Goal: Transaction & Acquisition: Purchase product/service

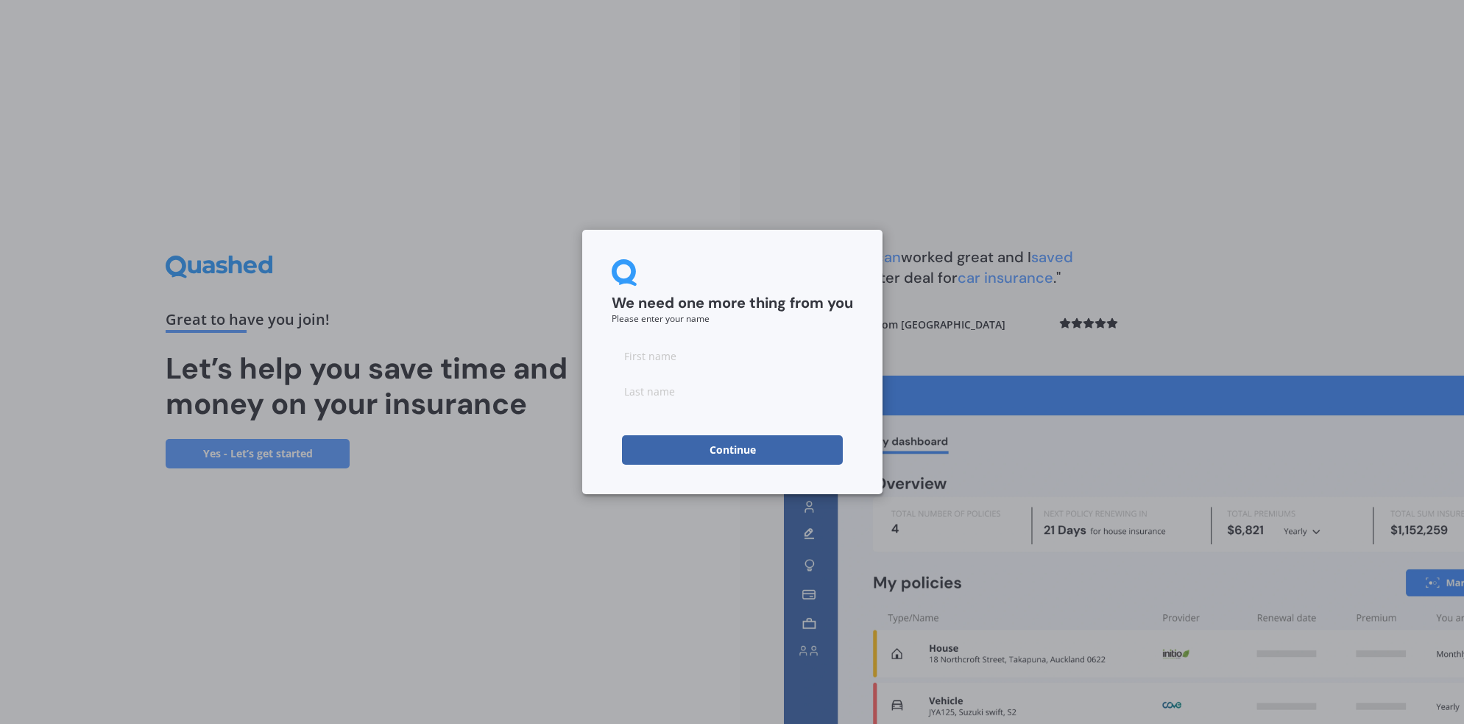
click at [651, 345] on input at bounding box center [732, 355] width 241 height 29
type input "[PERSON_NAME]"
click at [693, 403] on input at bounding box center [732, 390] width 241 height 29
type input "[PERSON_NAME]"
click at [727, 448] on button "Continue" at bounding box center [732, 449] width 221 height 29
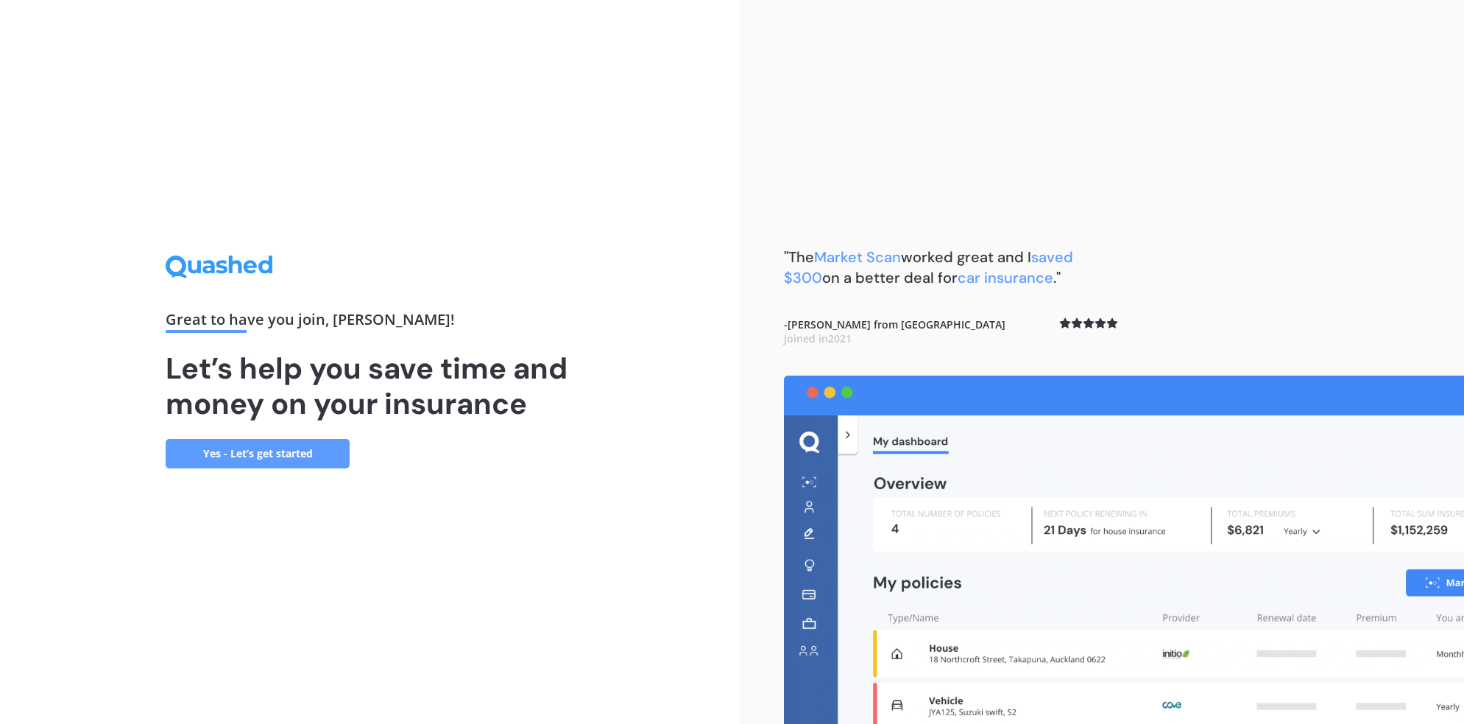
click at [216, 453] on link "Yes - Let’s get started" at bounding box center [258, 453] width 184 height 29
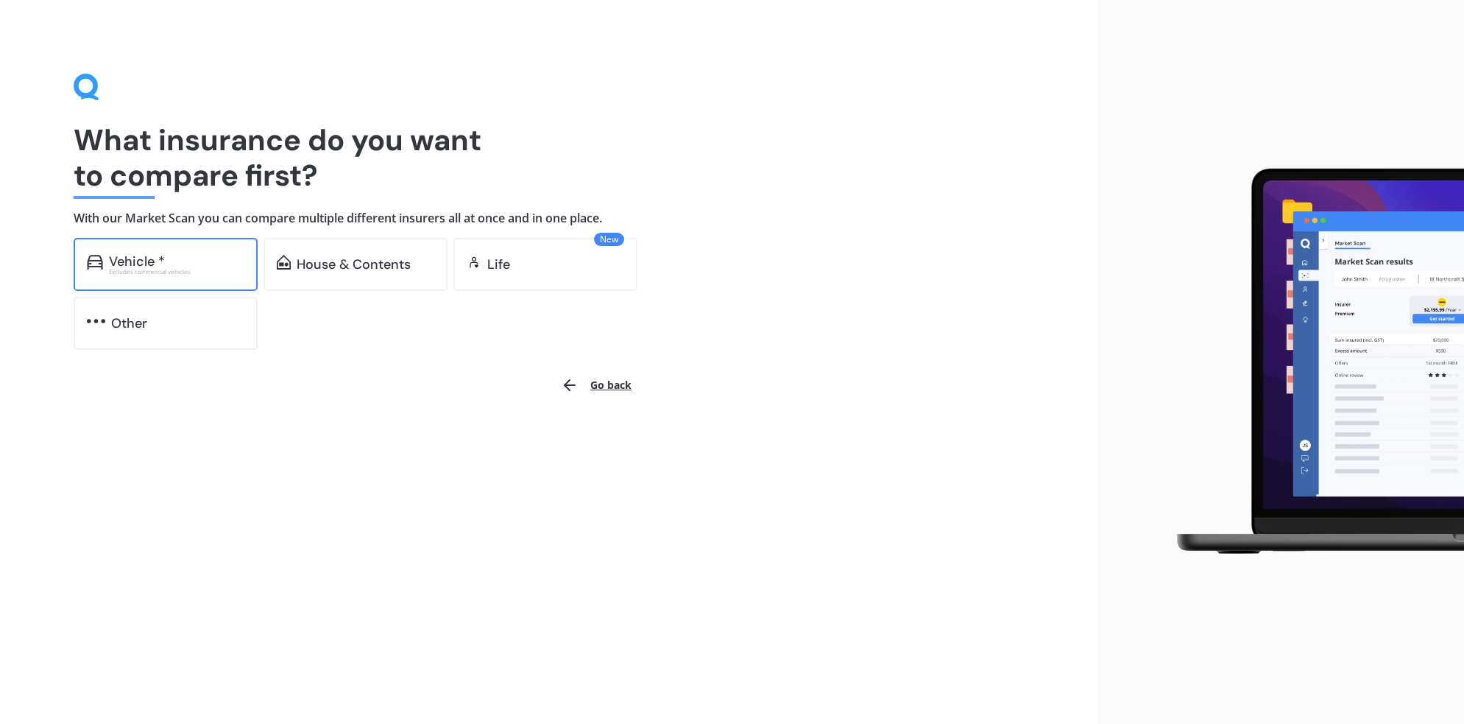
click at [230, 260] on div "Vehicle *" at bounding box center [176, 261] width 135 height 15
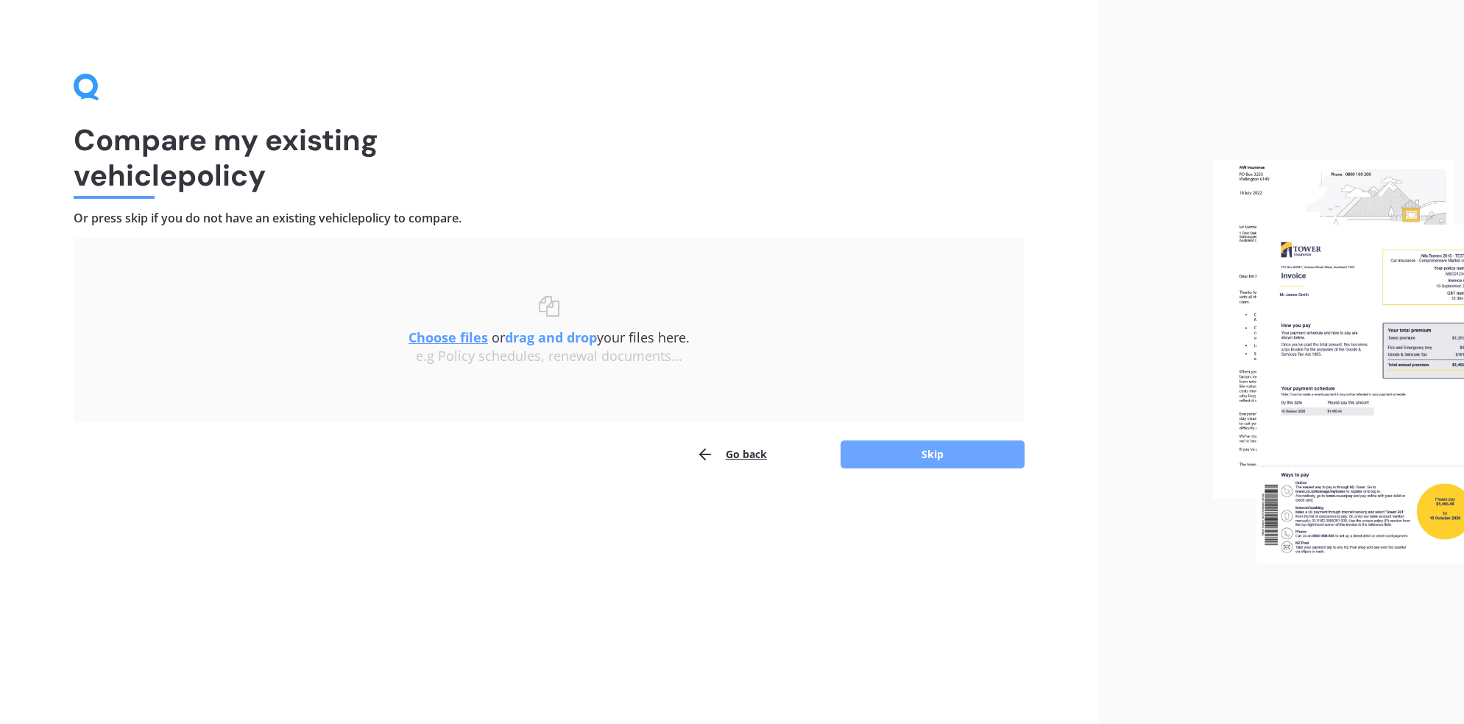
click at [900, 460] on button "Skip" at bounding box center [933, 454] width 184 height 28
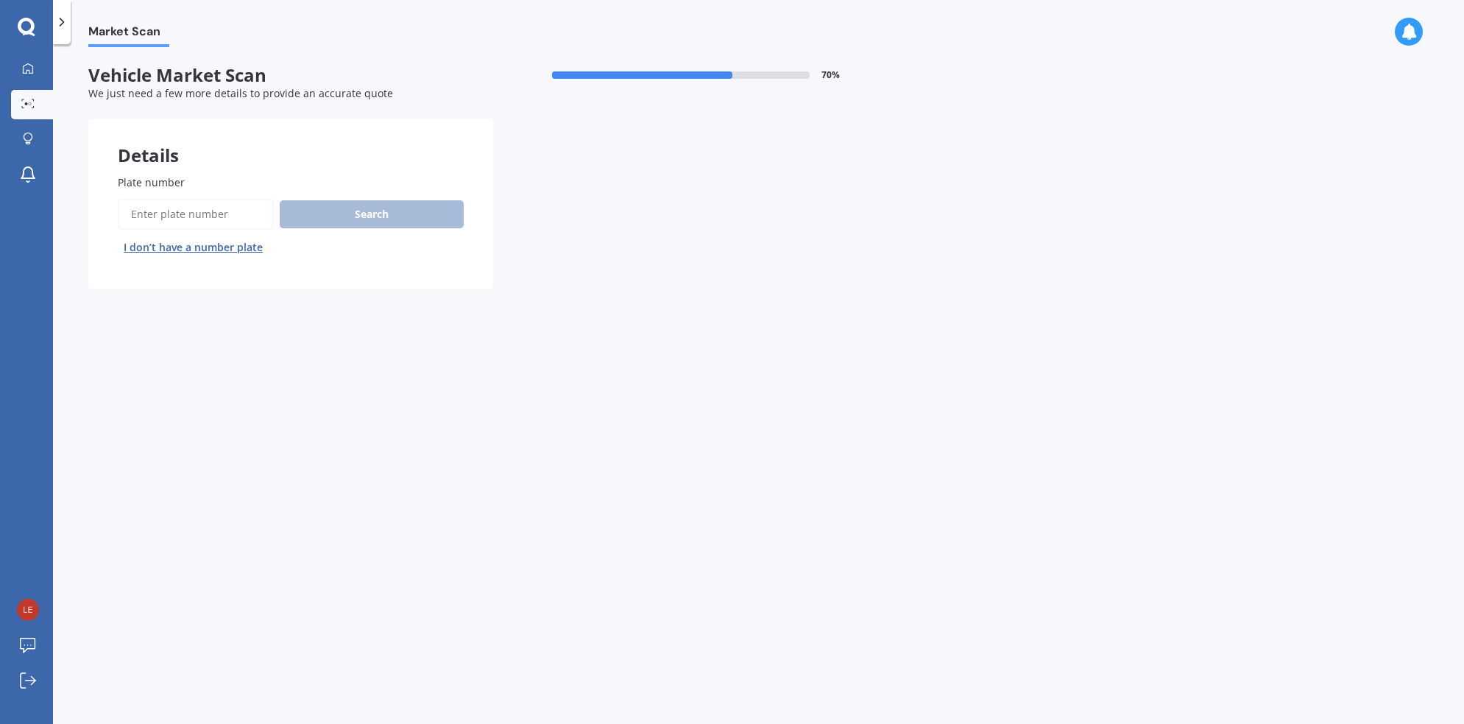
click at [160, 215] on input "Plate number" at bounding box center [196, 214] width 156 height 31
type input "RCB38"
click at [0, 0] on button "Next" at bounding box center [0, 0] width 0 height 0
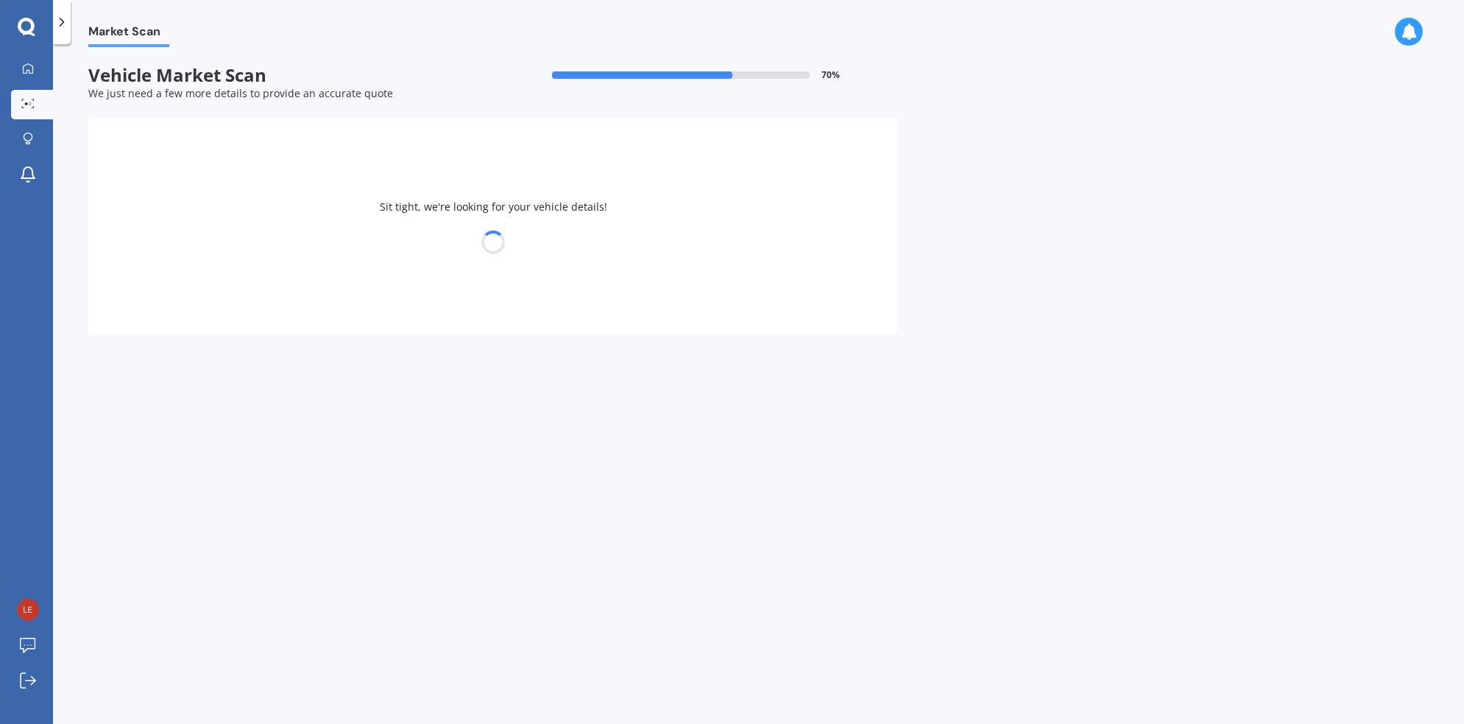
select select "NISSAN"
select select "X-TRAIL"
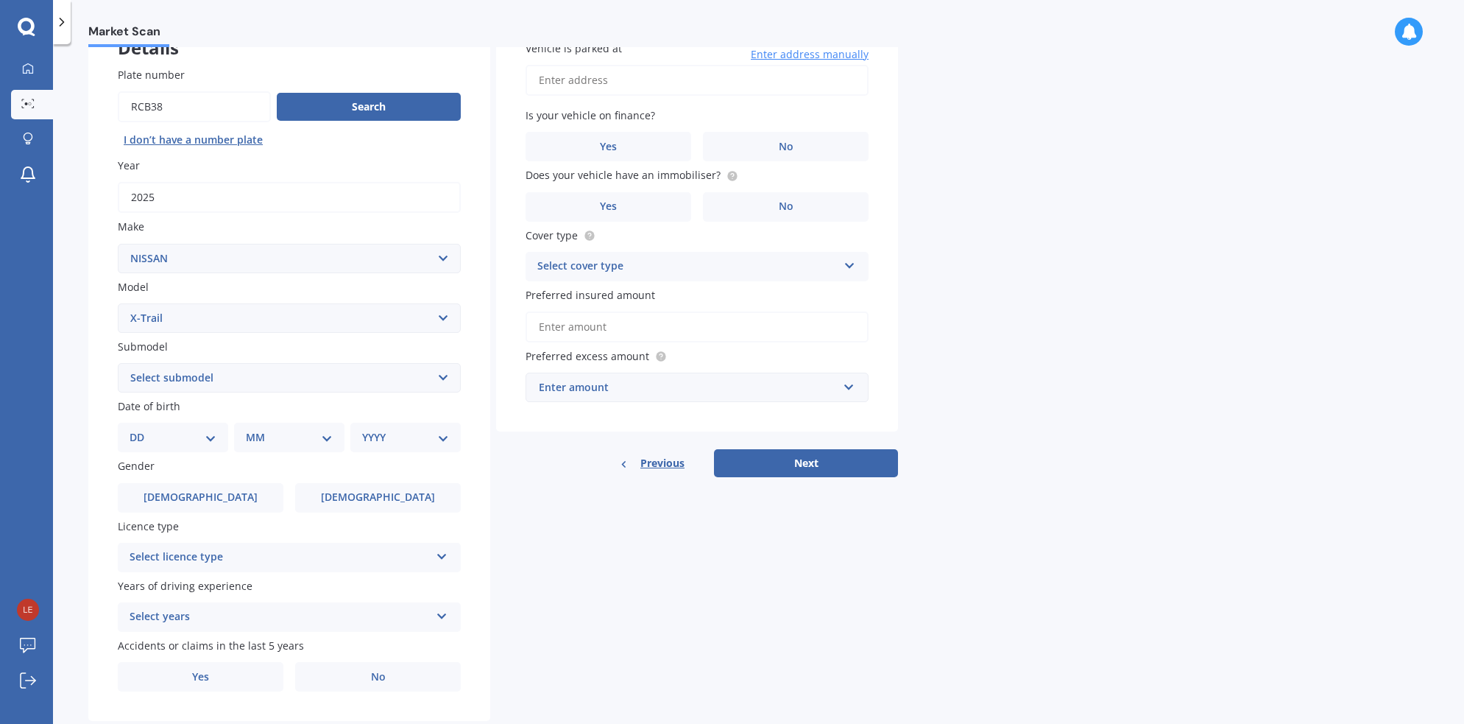
scroll to position [147, 0]
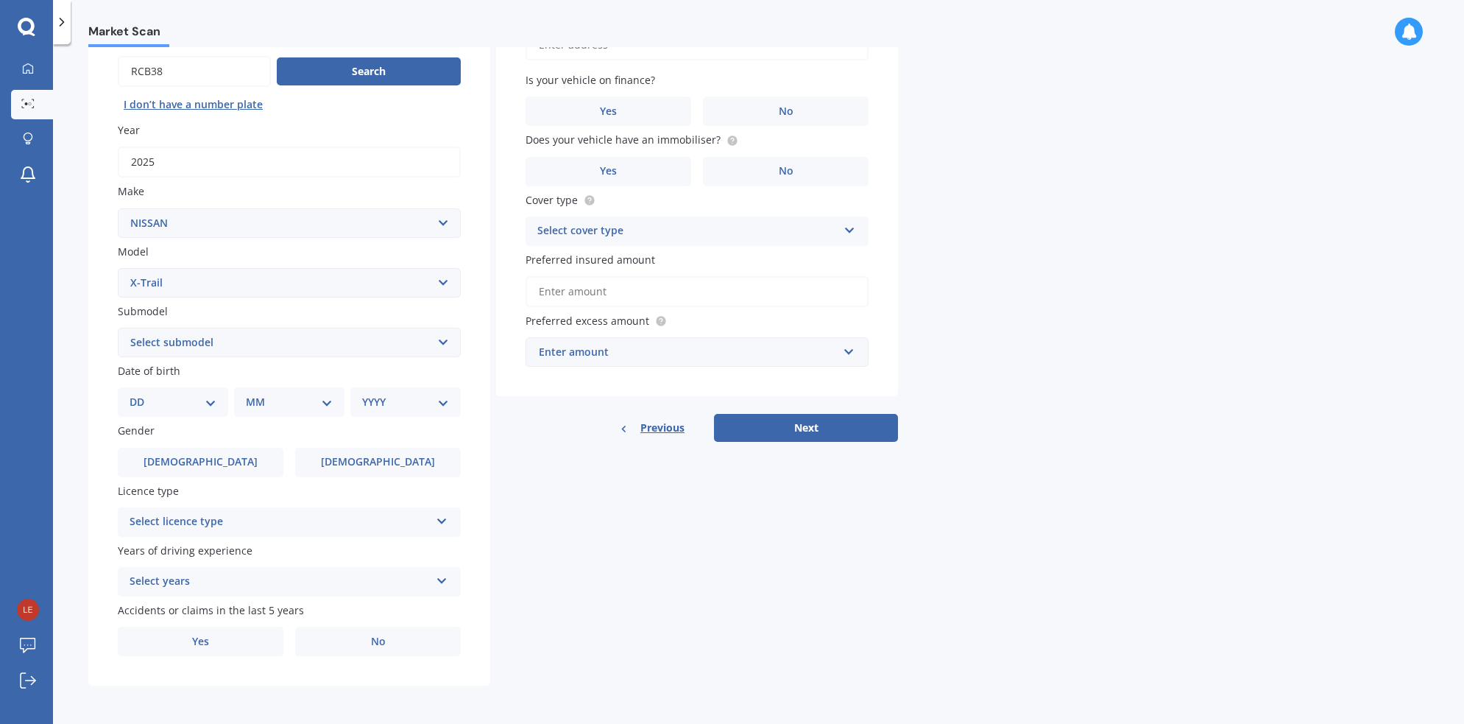
click at [259, 338] on select "Select submodel (All Other) 2000cc Hybrid 2WD non-turbo 4WD 20X Petrol ST ST 4W…" at bounding box center [289, 342] width 343 height 29
select select "TI_L_E_POWER 1.5PEH"
click at [195, 397] on select "DD 01 02 03 04 05 06 07 08 09 10 11 12 13 14 15 16 17 18 19 20 21 22 23 24 25 2…" at bounding box center [173, 402] width 87 height 16
select select "25"
click at [302, 398] on select "MM 01 02 03 04 05 06 07 08 09 10 11 12" at bounding box center [292, 402] width 81 height 16
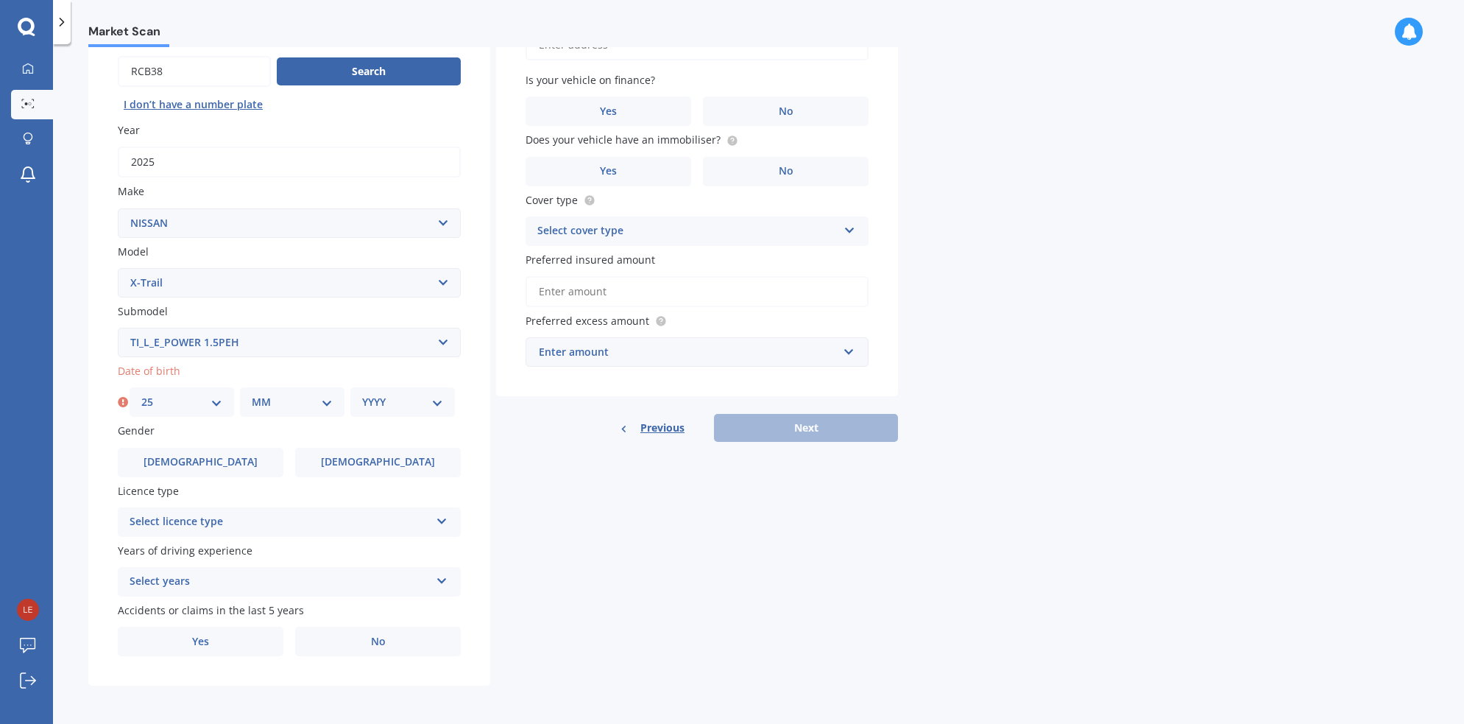
select select "07"
click at [413, 403] on select "YYYY 2025 2024 2023 2022 2021 2020 2019 2018 2017 2016 2015 2014 2013 2012 2011…" at bounding box center [402, 402] width 81 height 16
select select "1976"
click at [345, 529] on div "Select licence type NZ Full NZ Restricted NZ Learners [GEOGRAPHIC_DATA] [GEOGRA…" at bounding box center [289, 521] width 343 height 29
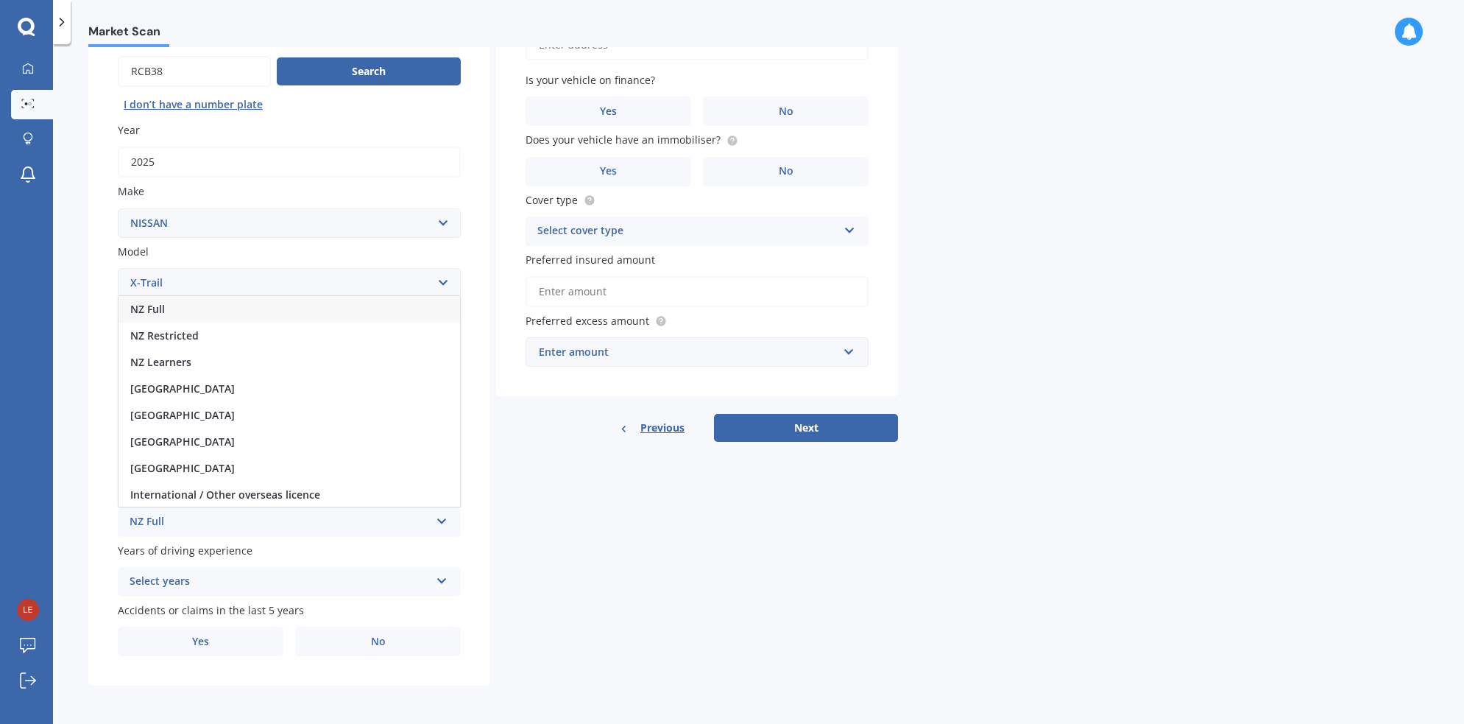
click at [213, 310] on div "NZ Full" at bounding box center [290, 309] width 342 height 27
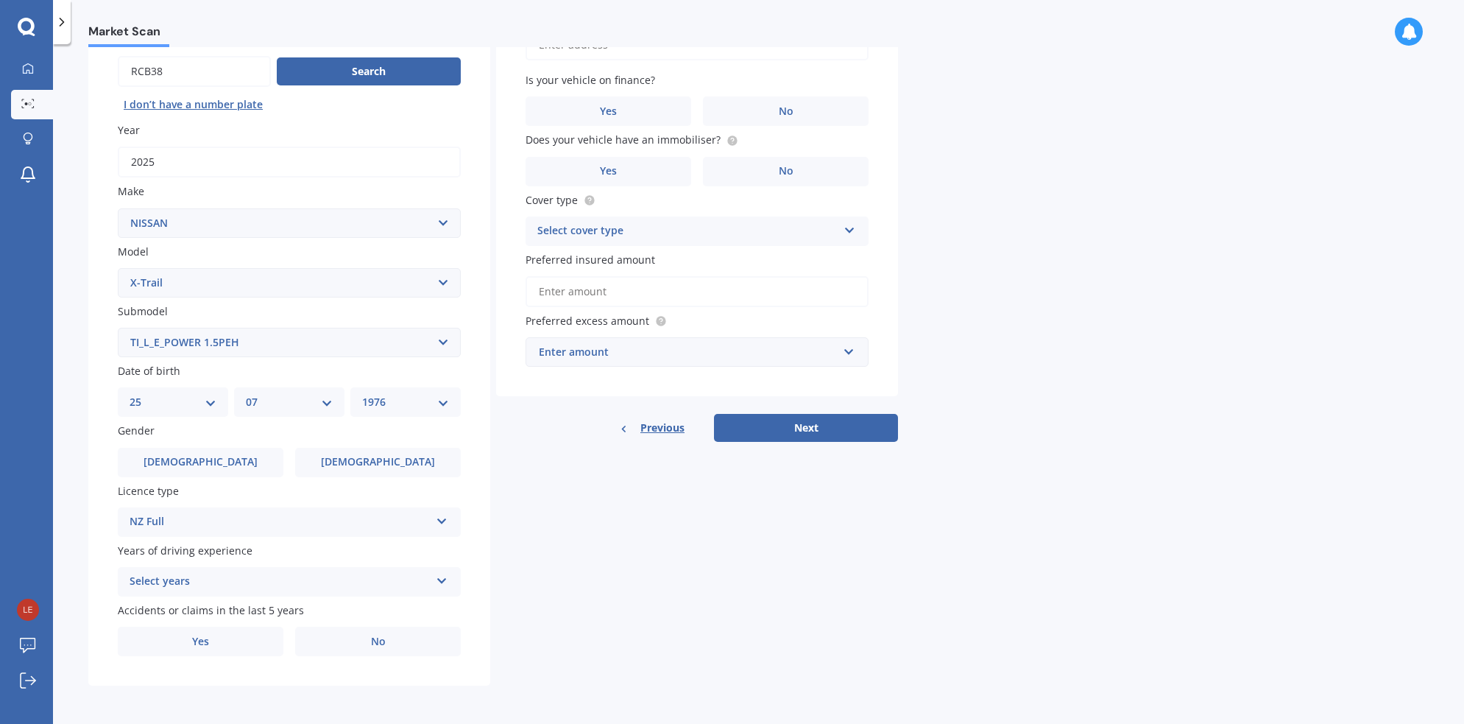
click at [206, 580] on div "Select years" at bounding box center [280, 582] width 300 height 18
click at [221, 445] on div "5 or more years" at bounding box center [290, 447] width 342 height 27
click at [222, 643] on label "Yes" at bounding box center [201, 640] width 166 height 29
click at [0, 0] on input "Yes" at bounding box center [0, 0] width 0 height 0
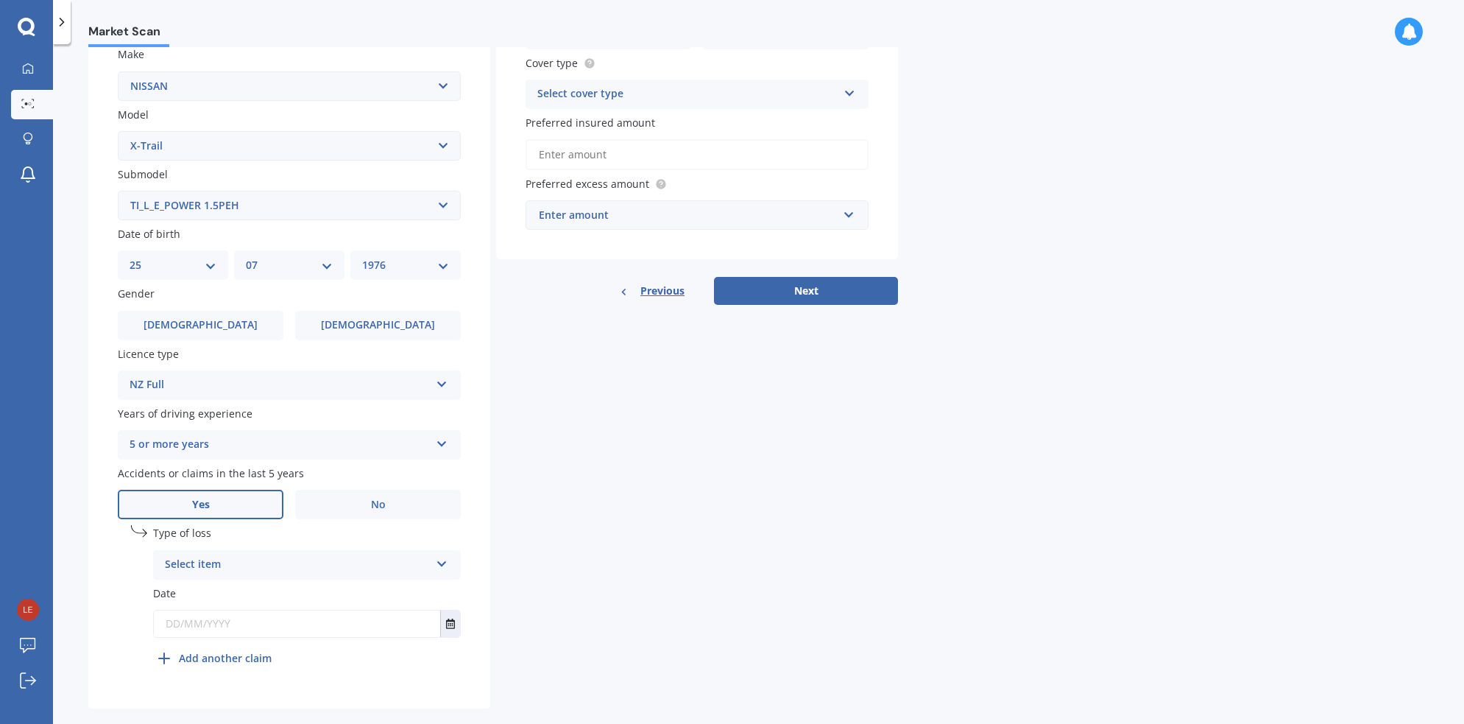
scroll to position [307, 0]
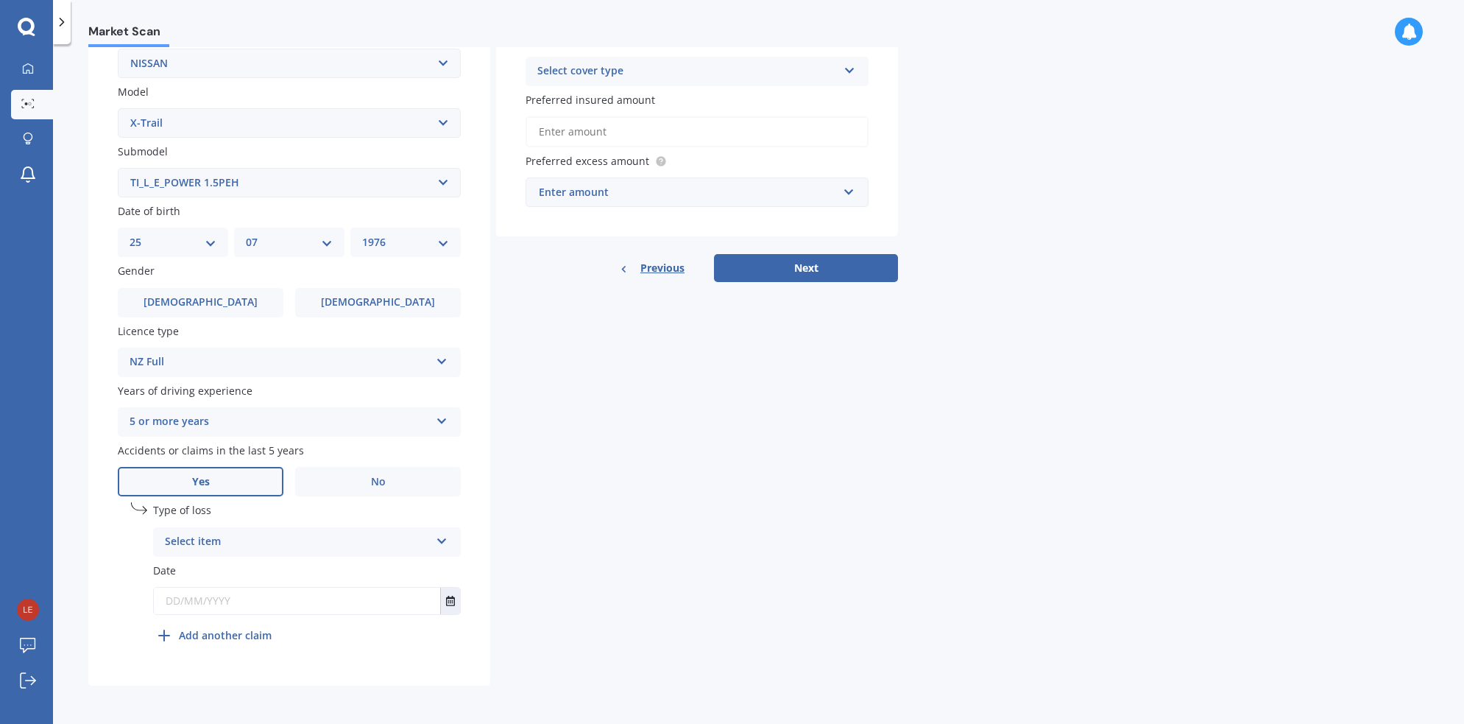
click at [250, 545] on div "Select item" at bounding box center [297, 542] width 265 height 18
click at [220, 571] on span "At fault accident" at bounding box center [207, 570] width 83 height 14
click at [450, 602] on icon "Select date" at bounding box center [450, 601] width 9 height 10
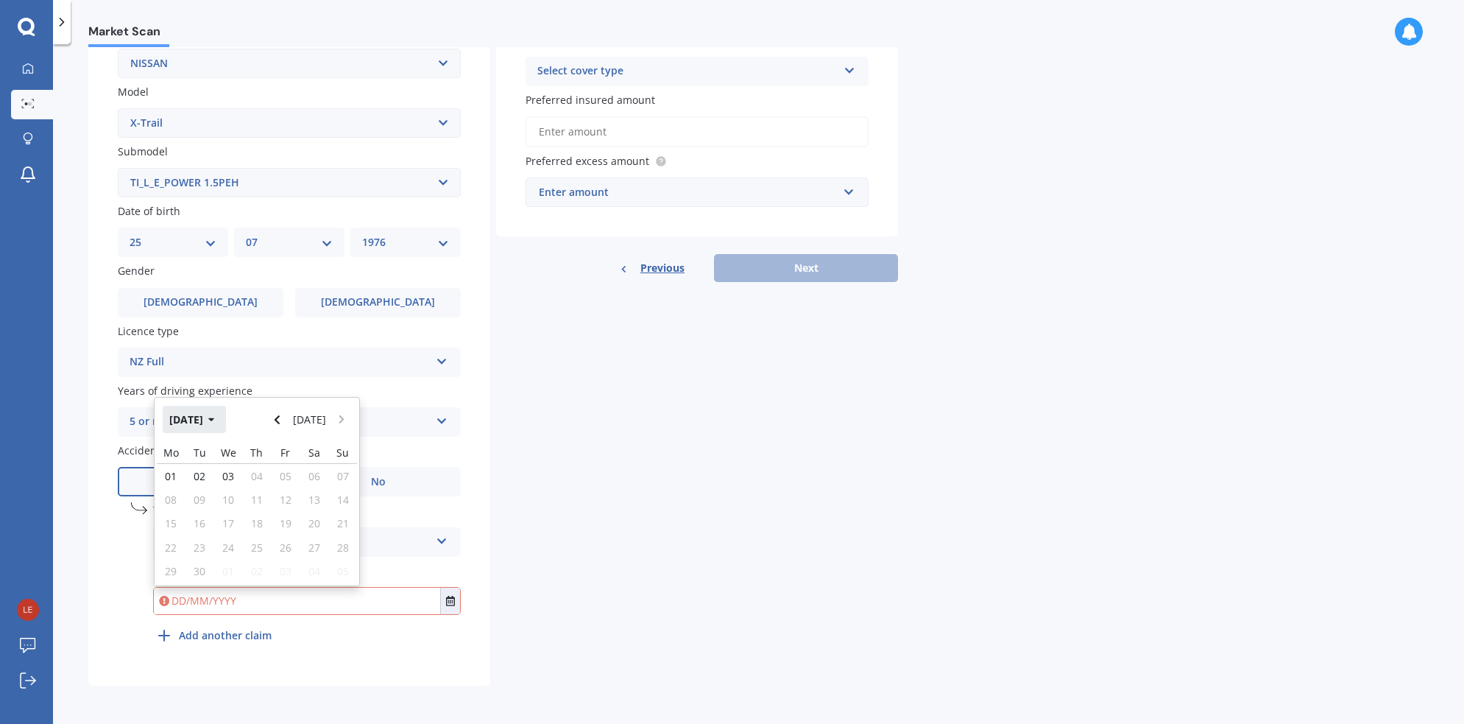
click at [204, 415] on button "[DATE]" at bounding box center [194, 419] width 63 height 27
click at [205, 415] on button "2025" at bounding box center [189, 419] width 53 height 27
click at [229, 463] on span "2020" at bounding box center [232, 466] width 24 height 14
click at [323, 558] on span "Dec" at bounding box center [332, 560] width 18 height 14
click at [263, 526] on div "17" at bounding box center [257, 524] width 29 height 24
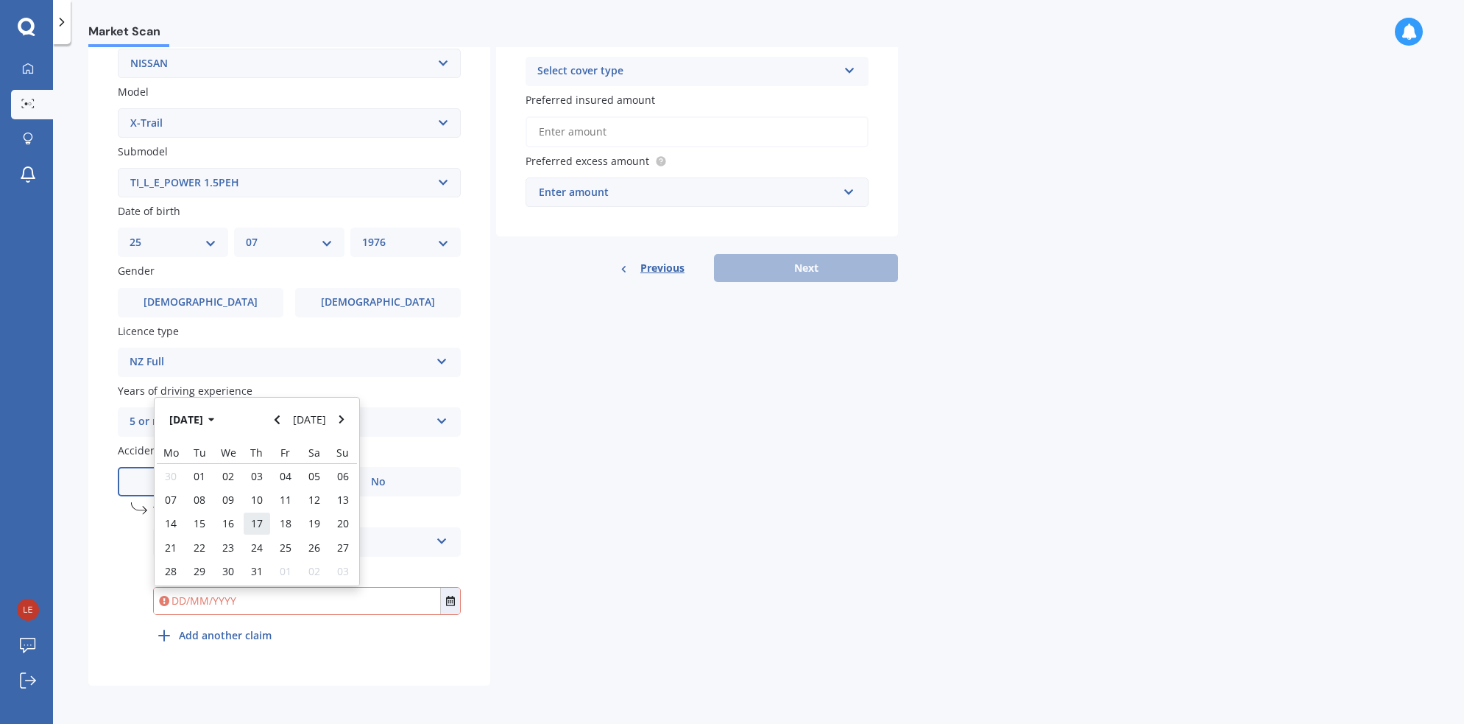
type input "[DATE]"
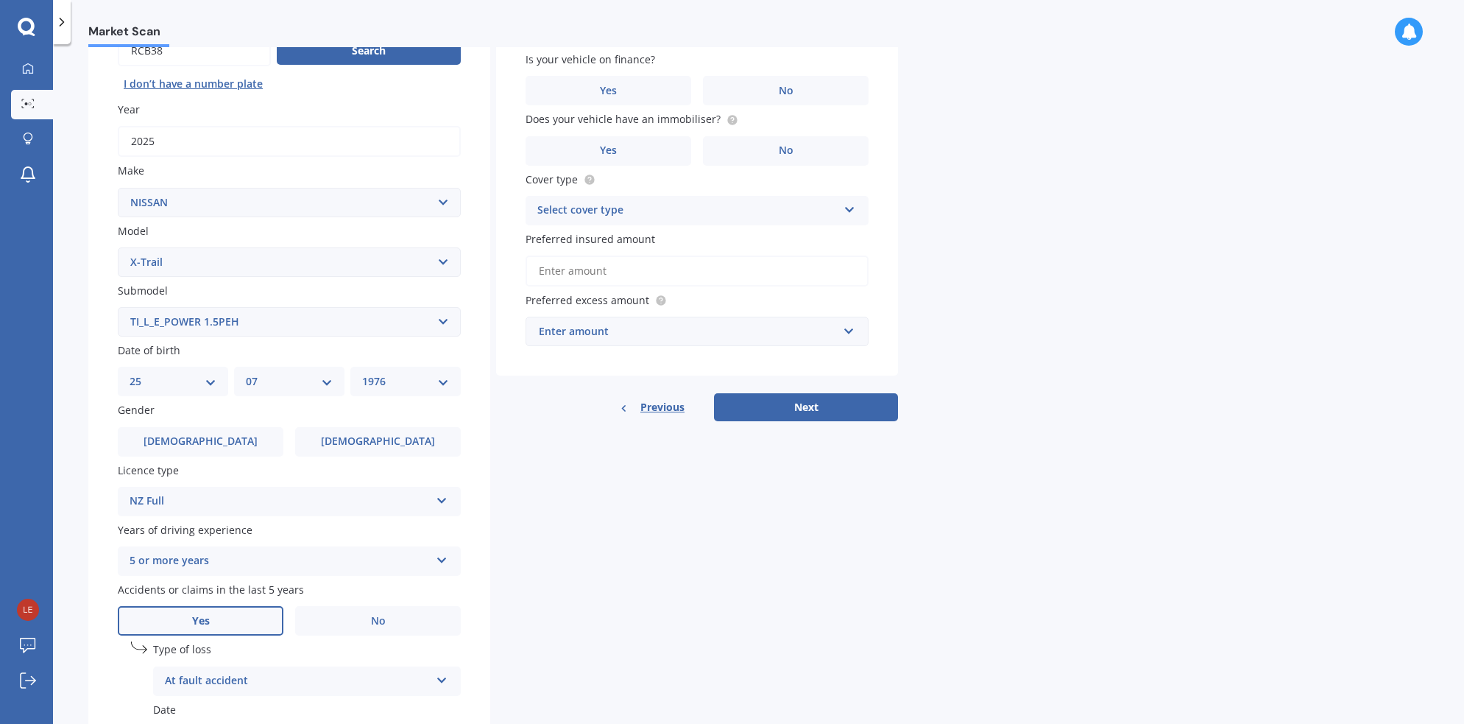
scroll to position [0, 0]
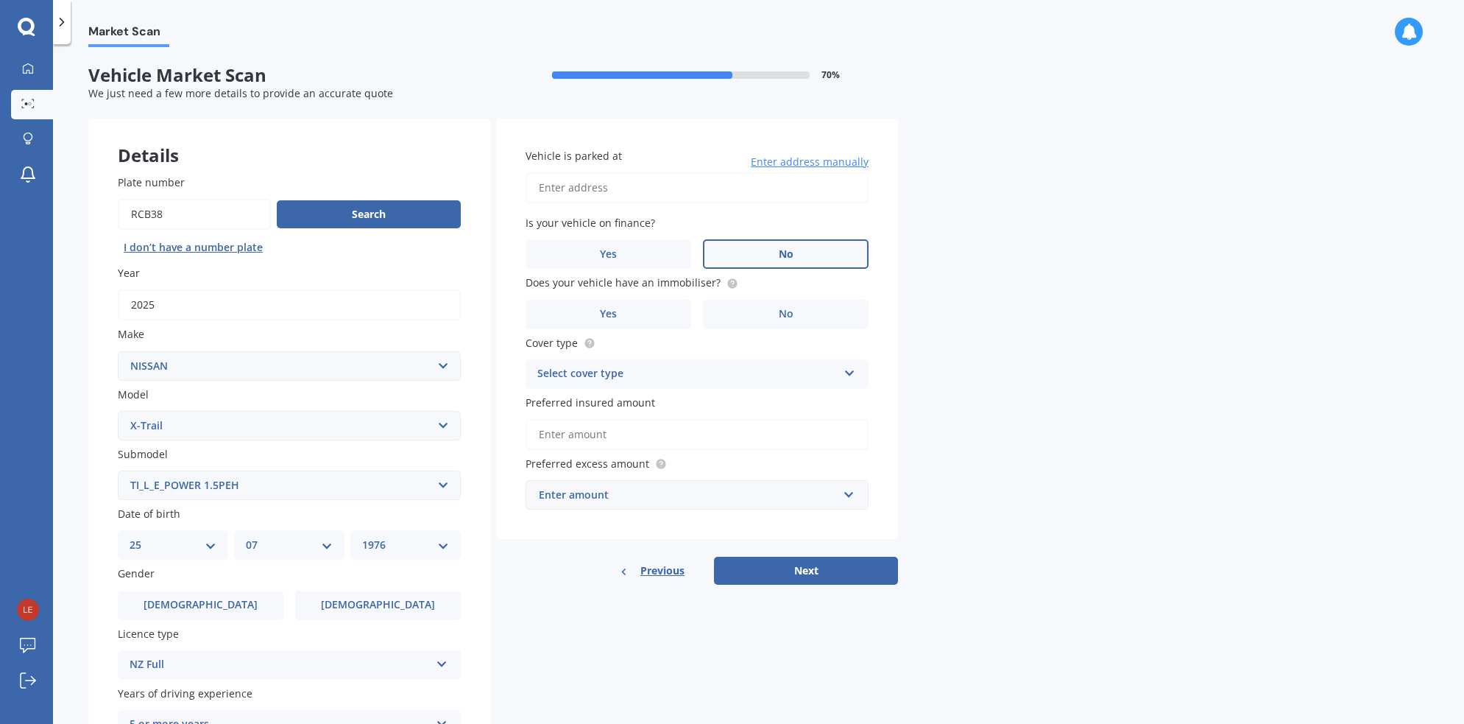
click at [765, 264] on label "No" at bounding box center [786, 253] width 166 height 29
click at [0, 0] on input "No" at bounding box center [0, 0] width 0 height 0
click at [633, 320] on label "Yes" at bounding box center [609, 314] width 166 height 29
click at [0, 0] on input "Yes" at bounding box center [0, 0] width 0 height 0
click at [615, 186] on input "Vehicle is parked at" at bounding box center [697, 187] width 343 height 31
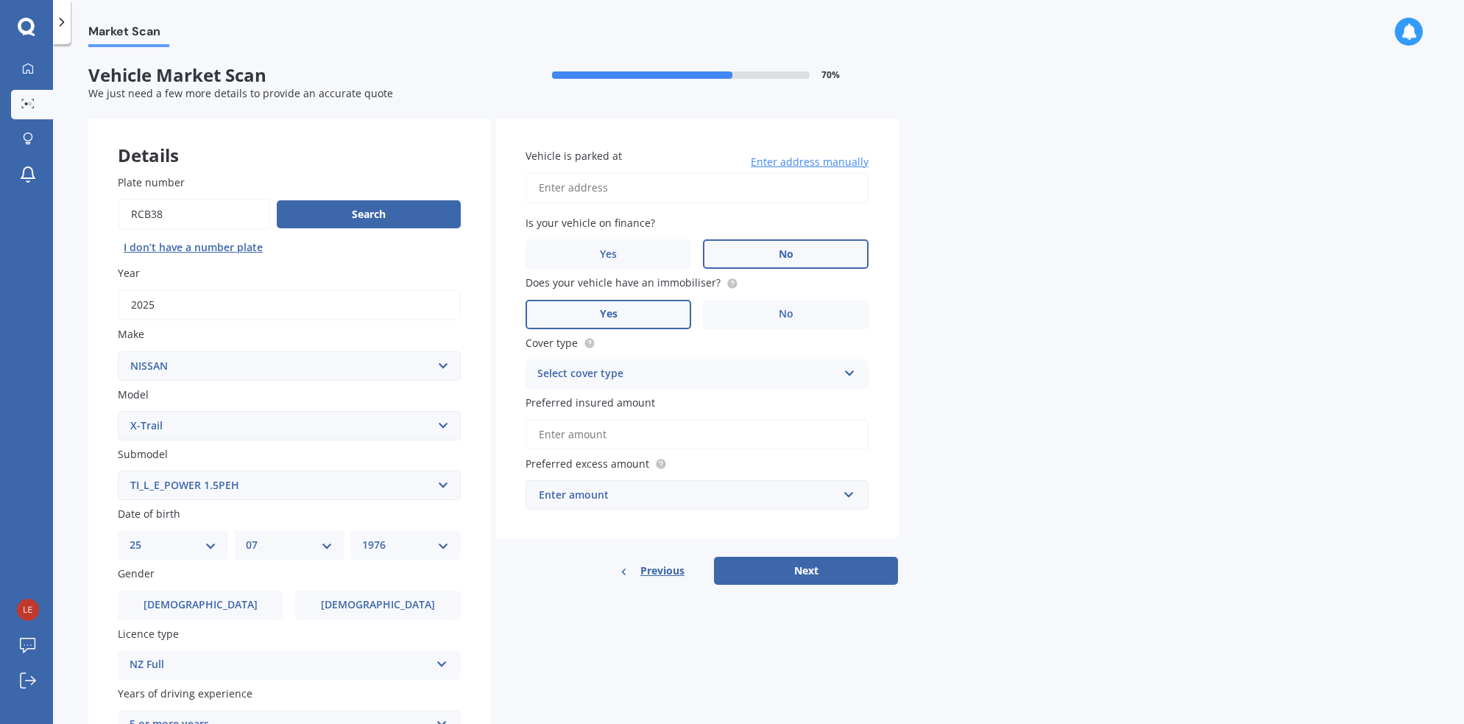
type input "[STREET_ADDRESS]"
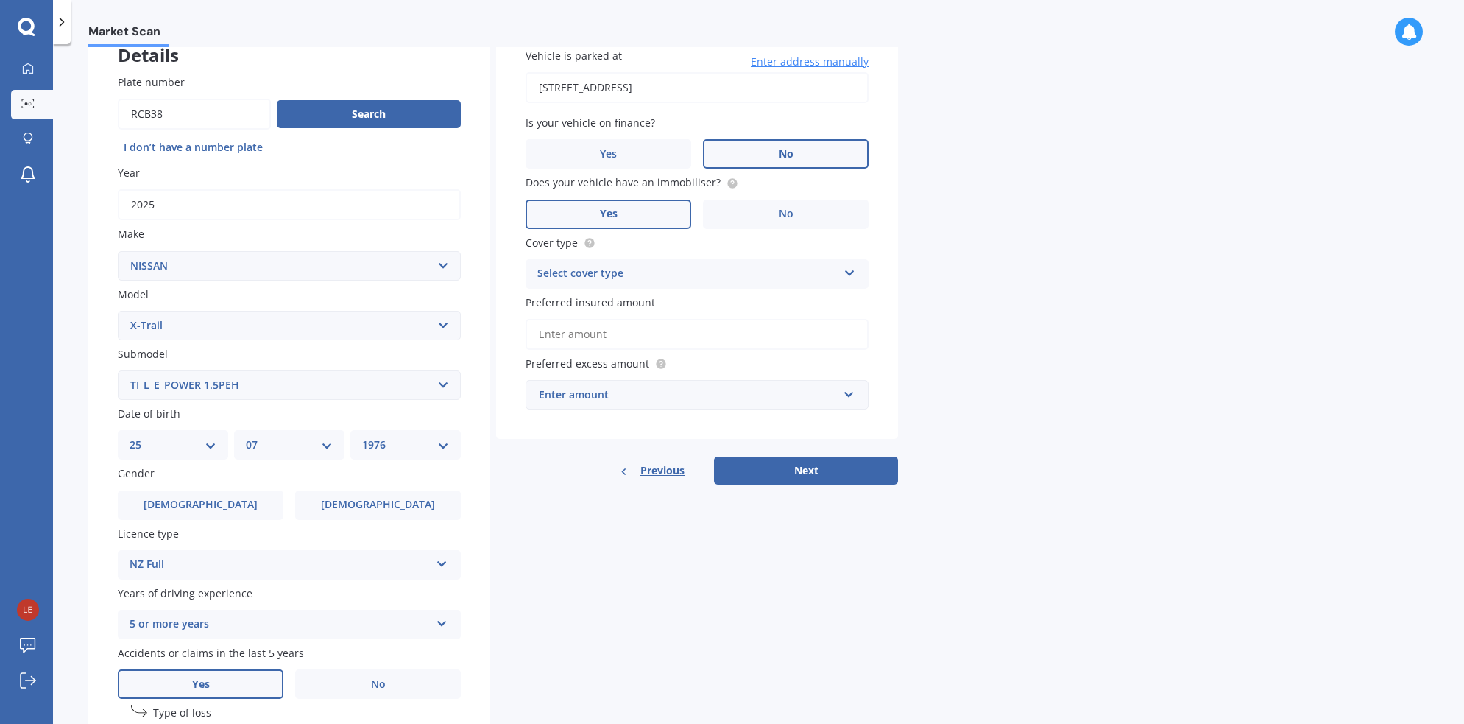
scroll to position [105, 0]
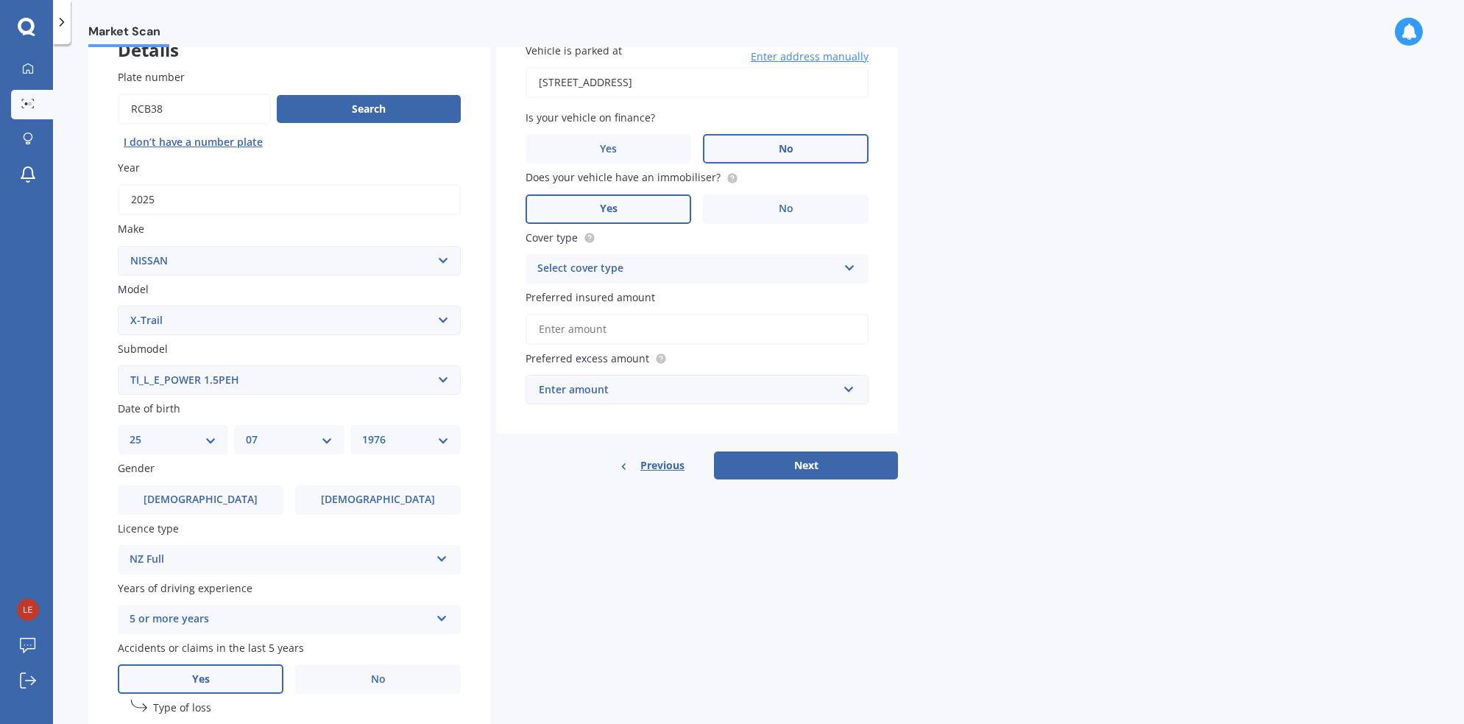
click at [604, 275] on div "Select cover type" at bounding box center [687, 269] width 300 height 18
click at [604, 295] on span "Comprehensive" at bounding box center [577, 297] width 78 height 14
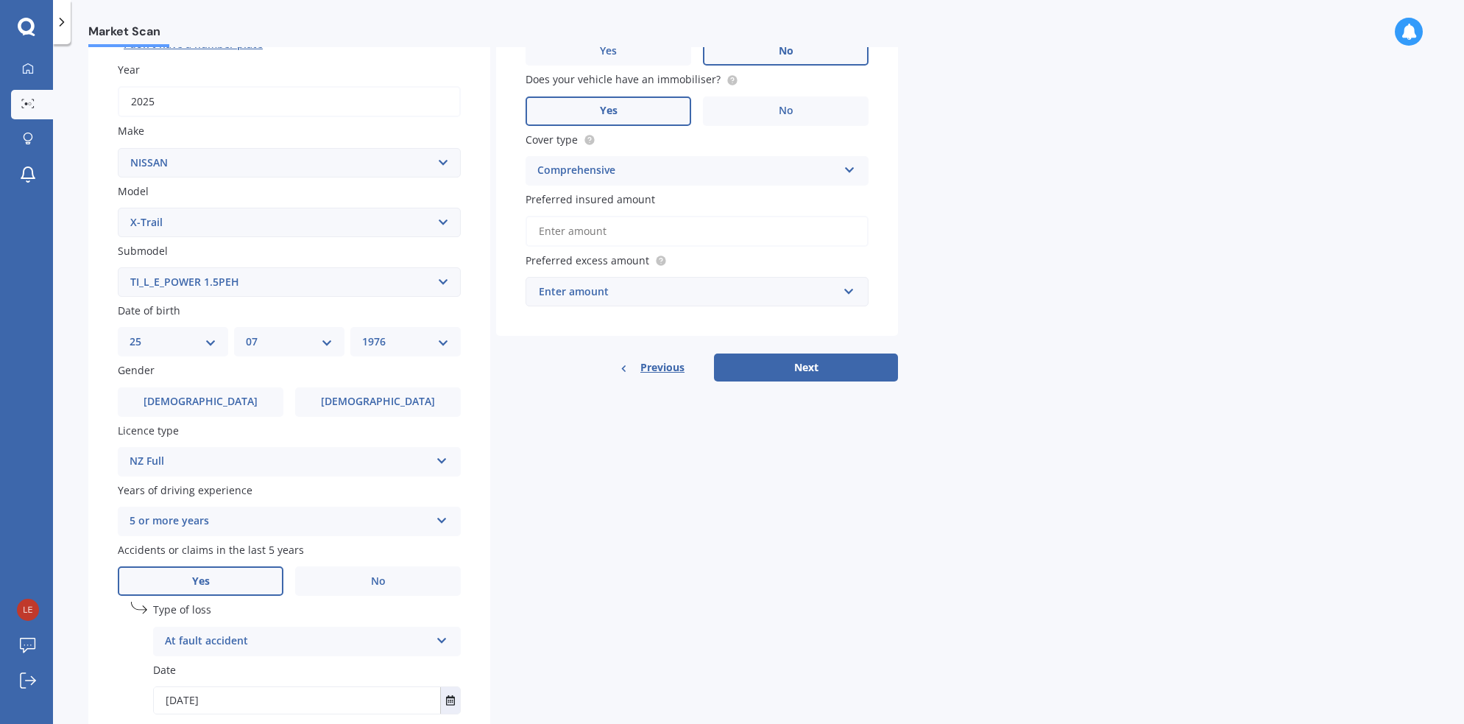
scroll to position [206, 0]
click at [618, 228] on input "Preferred insured amount" at bounding box center [697, 230] width 343 height 31
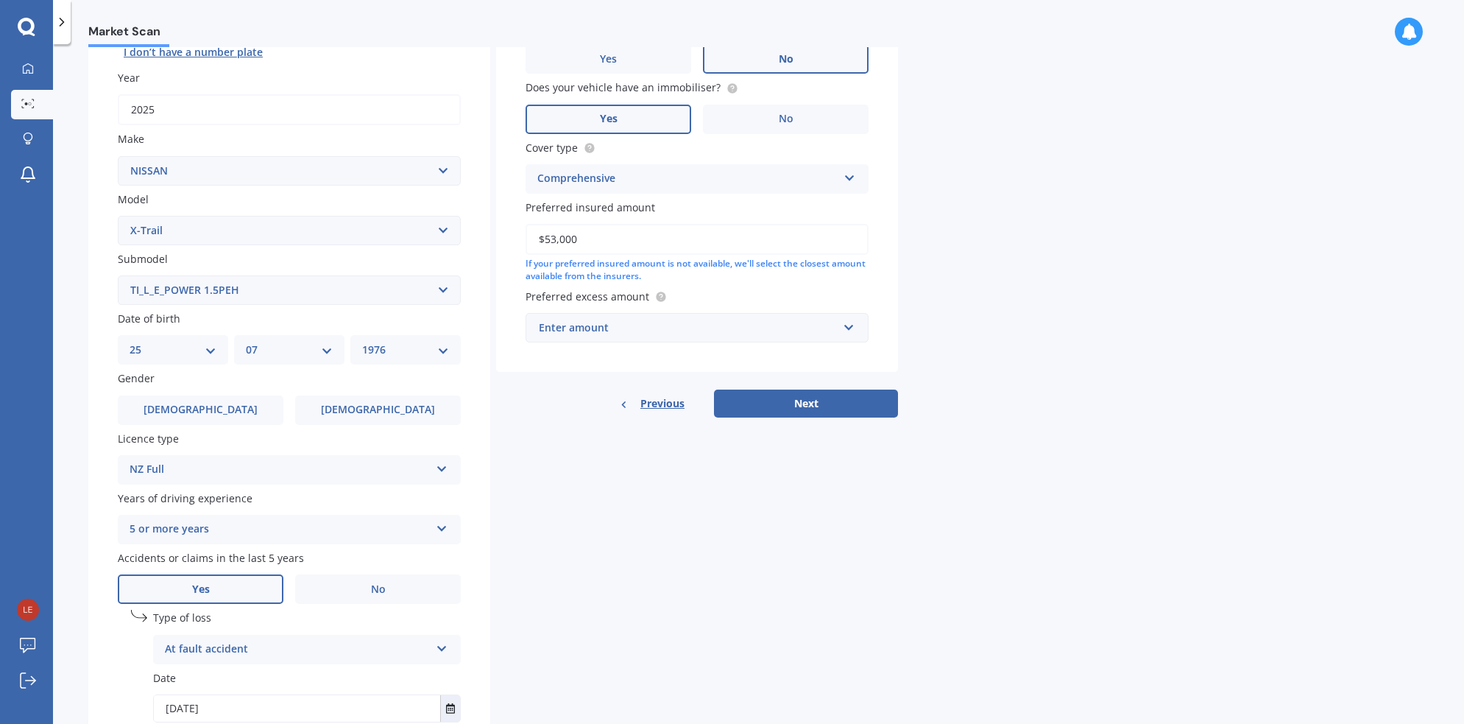
type input "$53,000"
click at [603, 335] on div "Enter amount" at bounding box center [688, 328] width 299 height 16
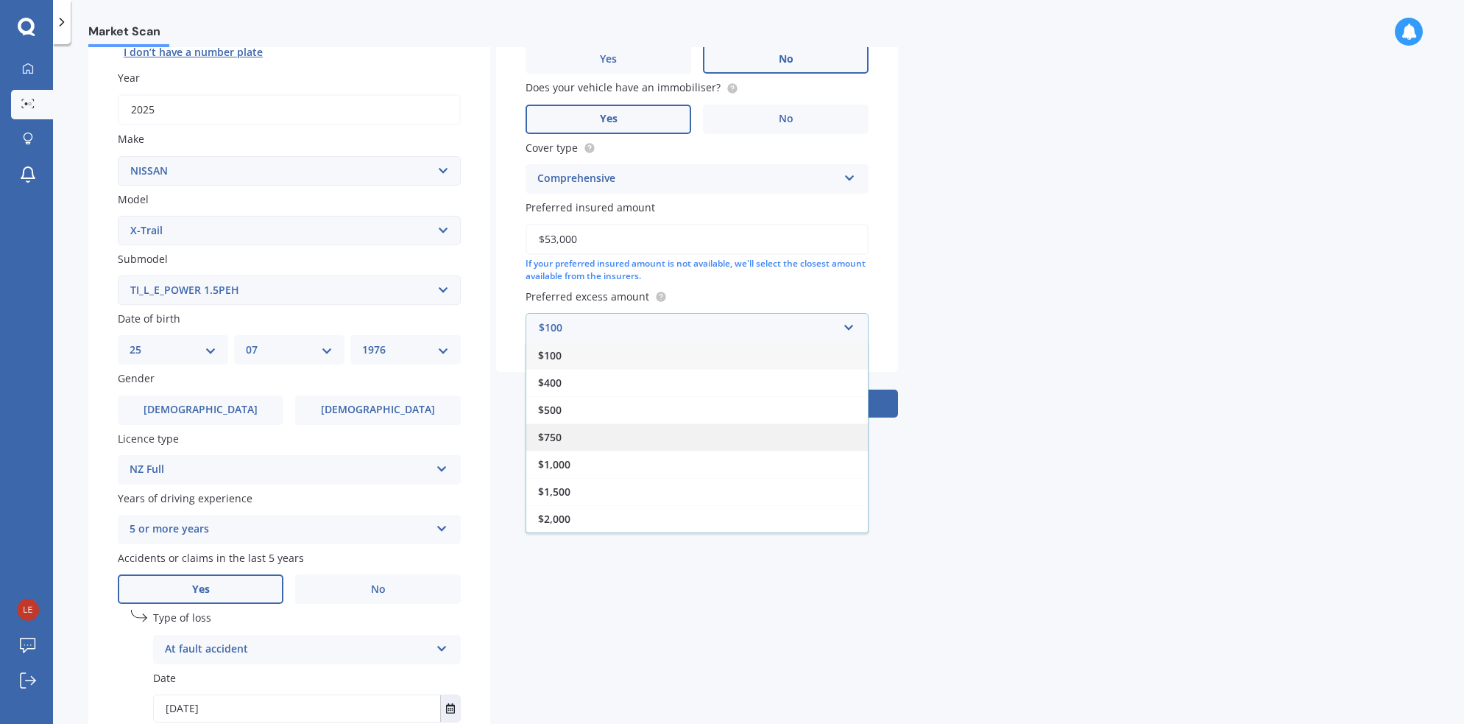
click at [572, 442] on div "$750" at bounding box center [697, 436] width 342 height 27
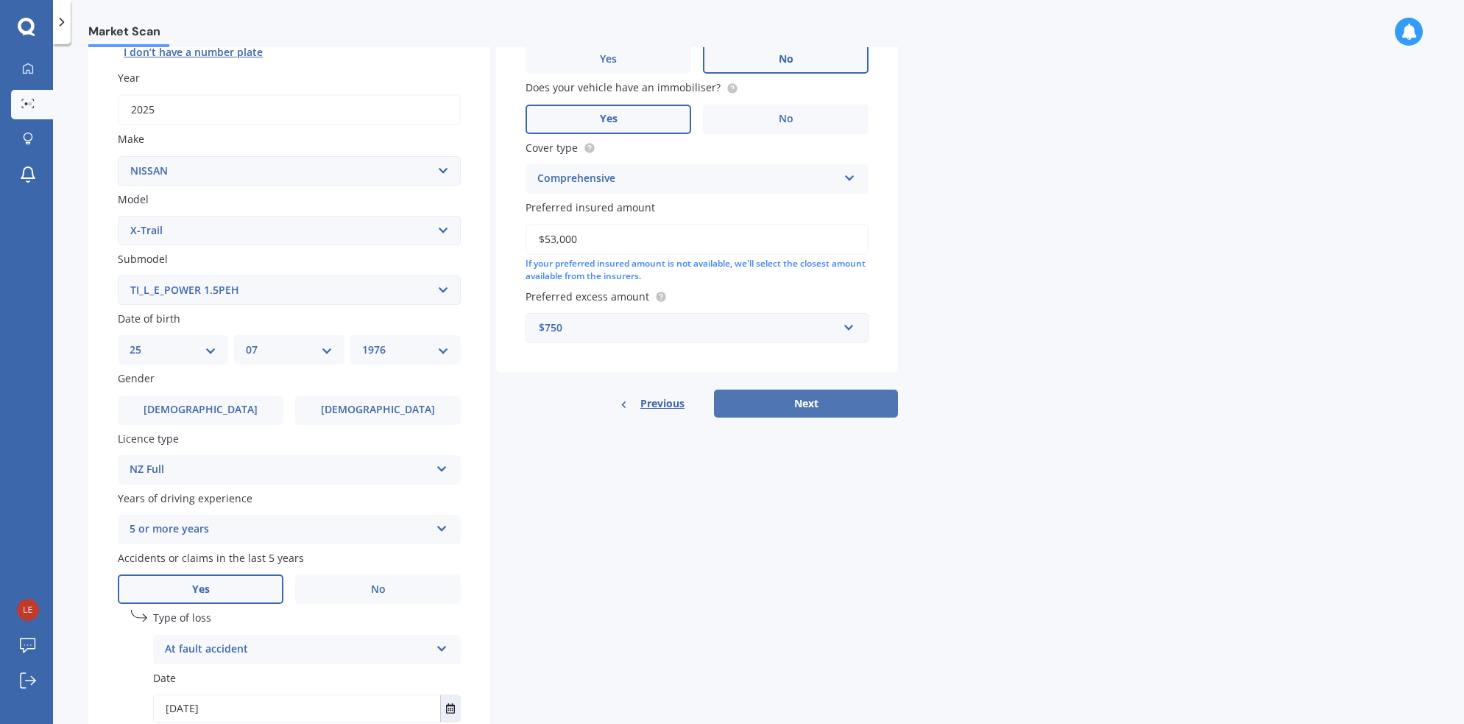
click at [815, 417] on button "Next" at bounding box center [806, 403] width 184 height 28
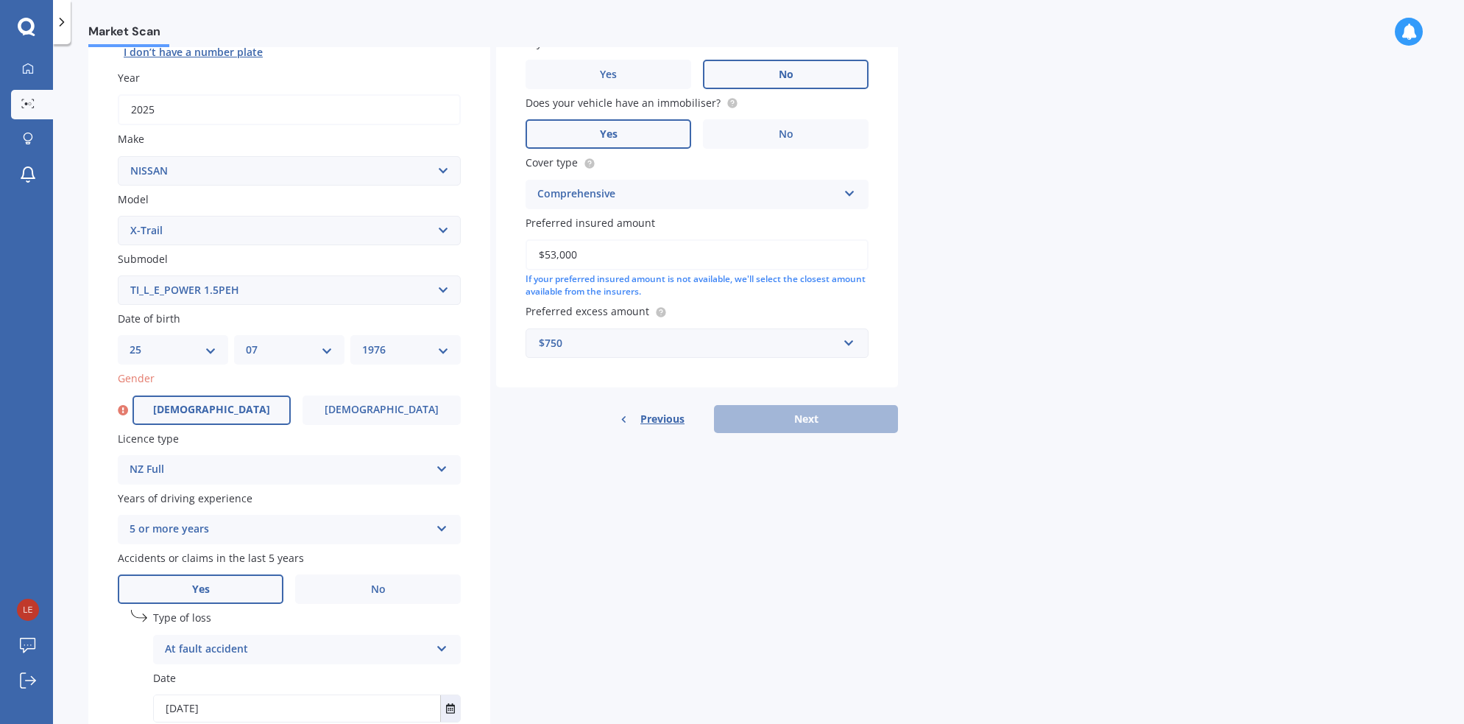
click at [197, 421] on label "[DEMOGRAPHIC_DATA]" at bounding box center [212, 409] width 158 height 29
click at [0, 0] on input "[DEMOGRAPHIC_DATA]" at bounding box center [0, 0] width 0 height 0
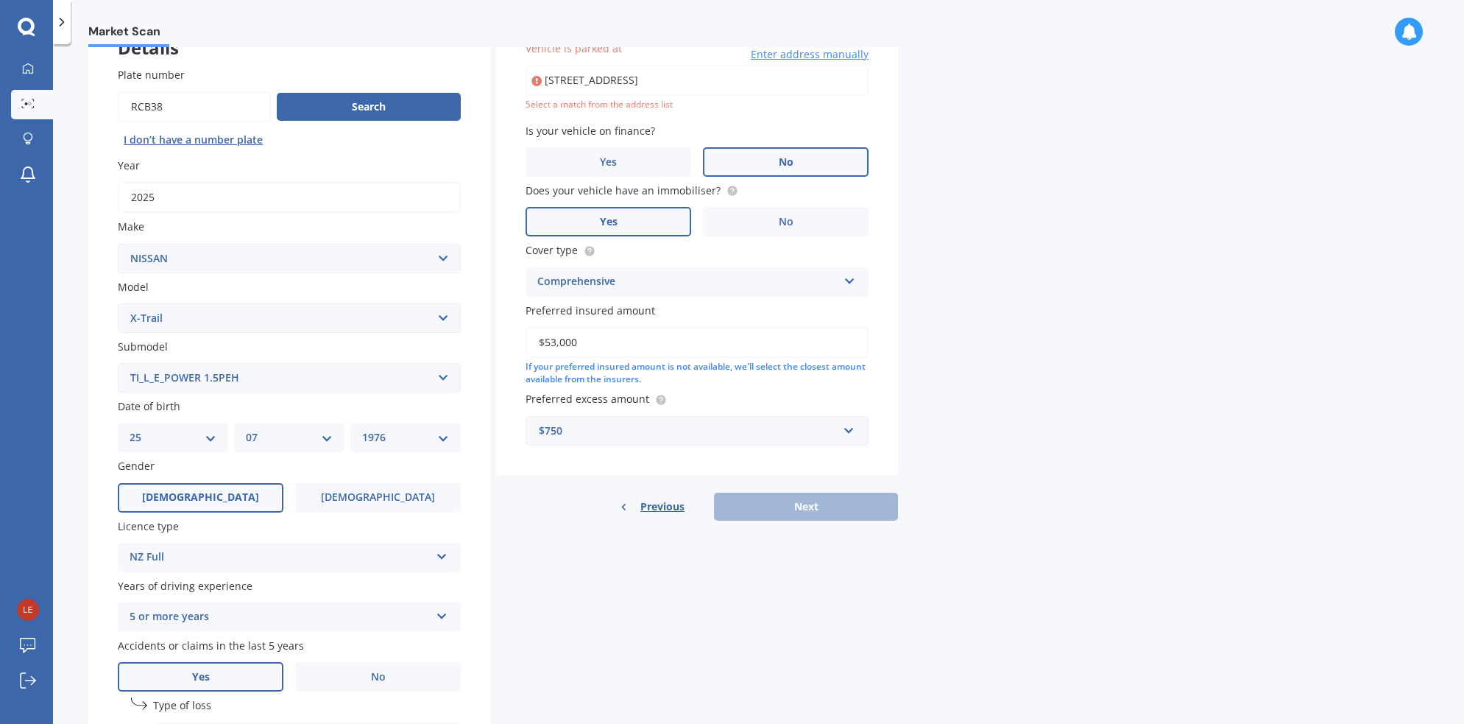
scroll to position [101, 0]
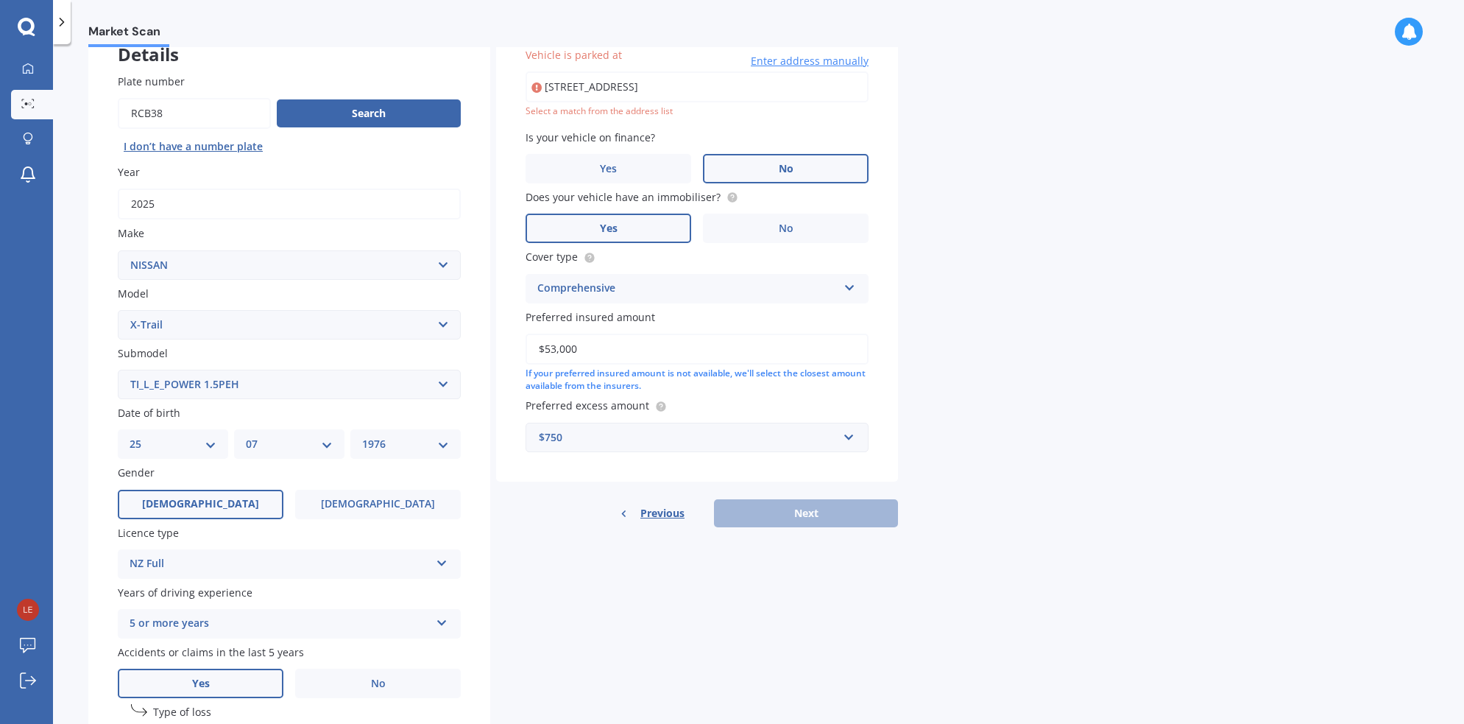
click at [689, 590] on div "Details Plate number Search I don’t have a number plate Year [DATE] Make Select…" at bounding box center [493, 452] width 810 height 869
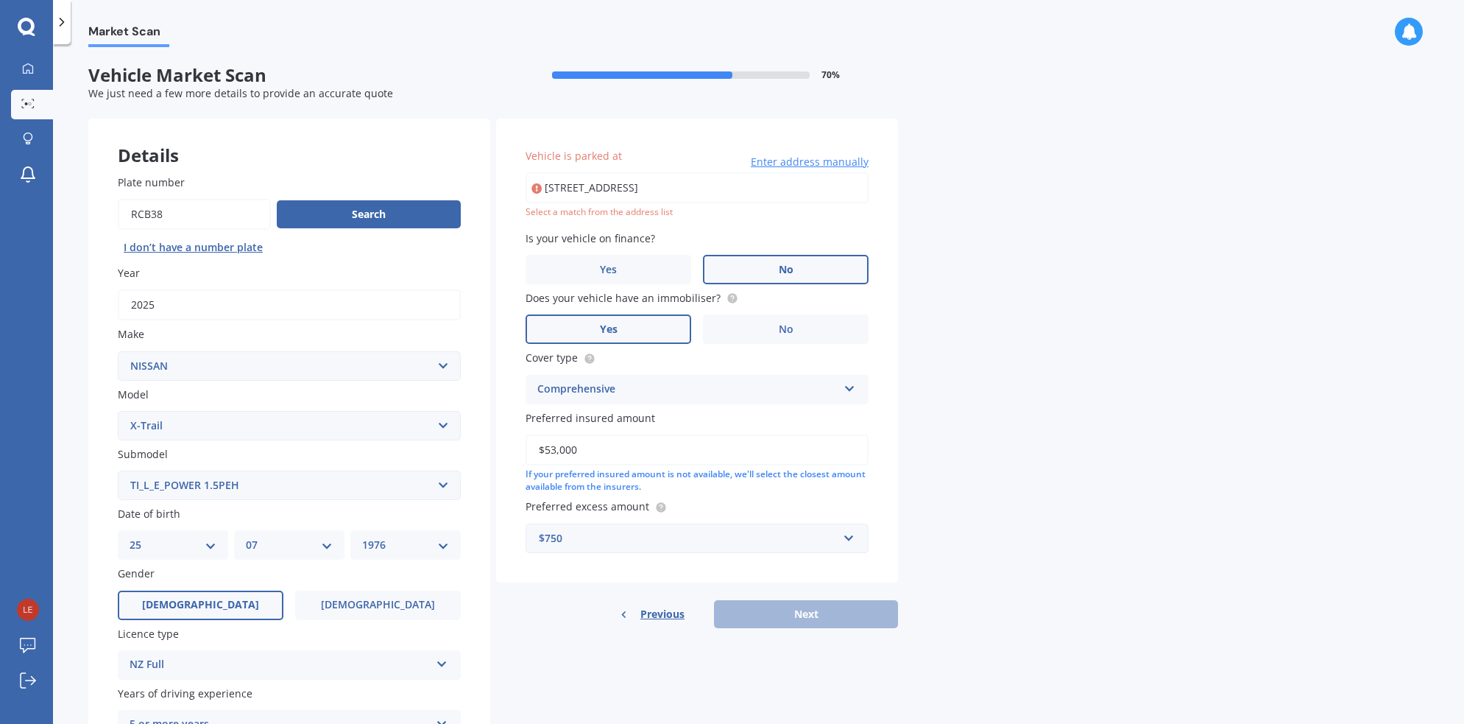
click at [665, 197] on input "[STREET_ADDRESS]" at bounding box center [697, 187] width 343 height 31
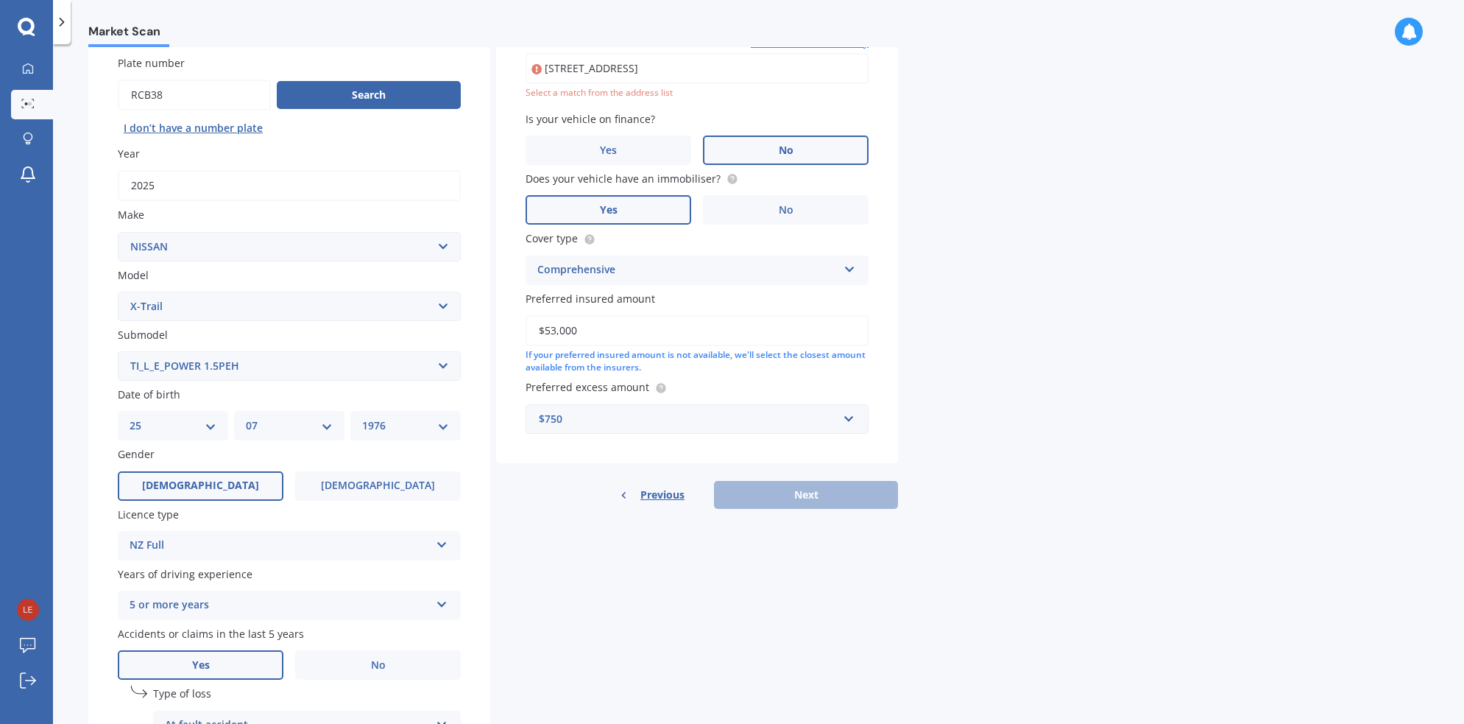
scroll to position [131, 0]
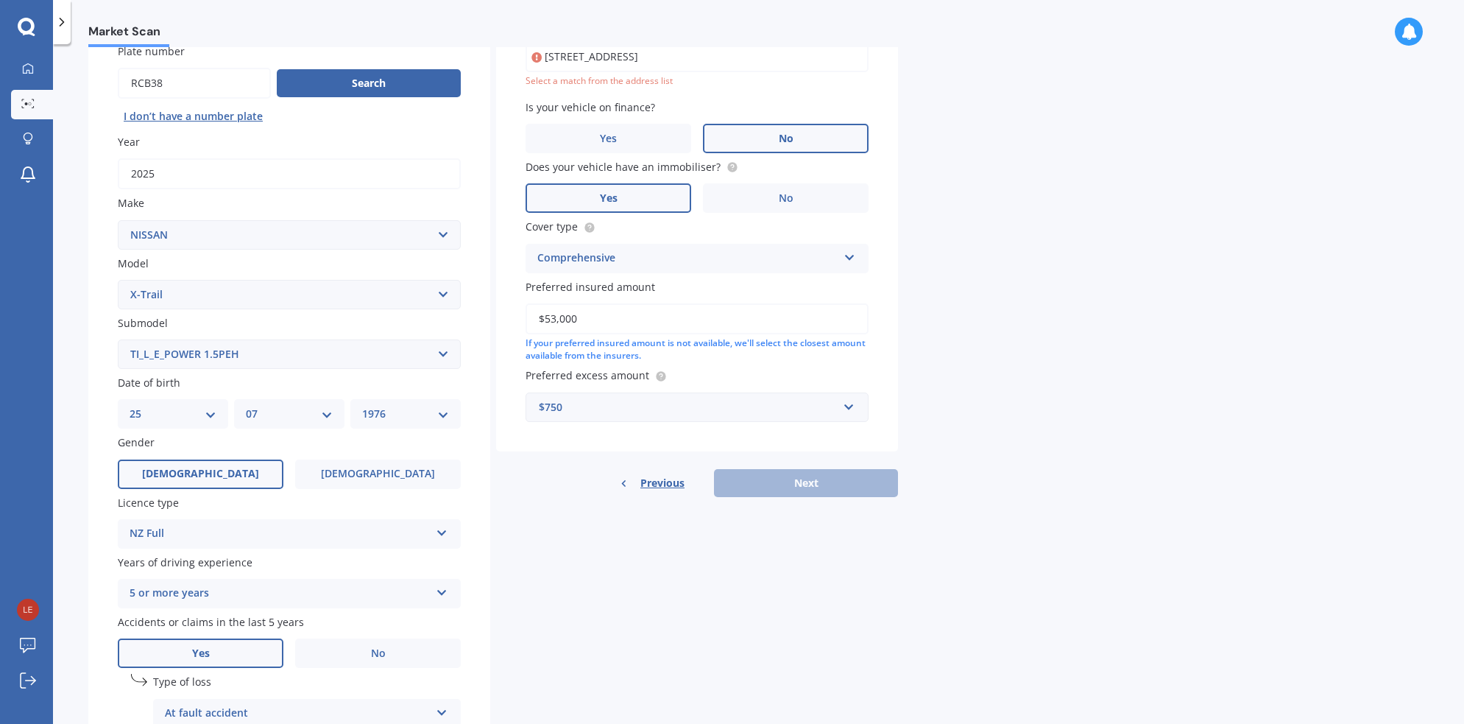
click at [786, 487] on div "Previous Next" at bounding box center [697, 483] width 402 height 28
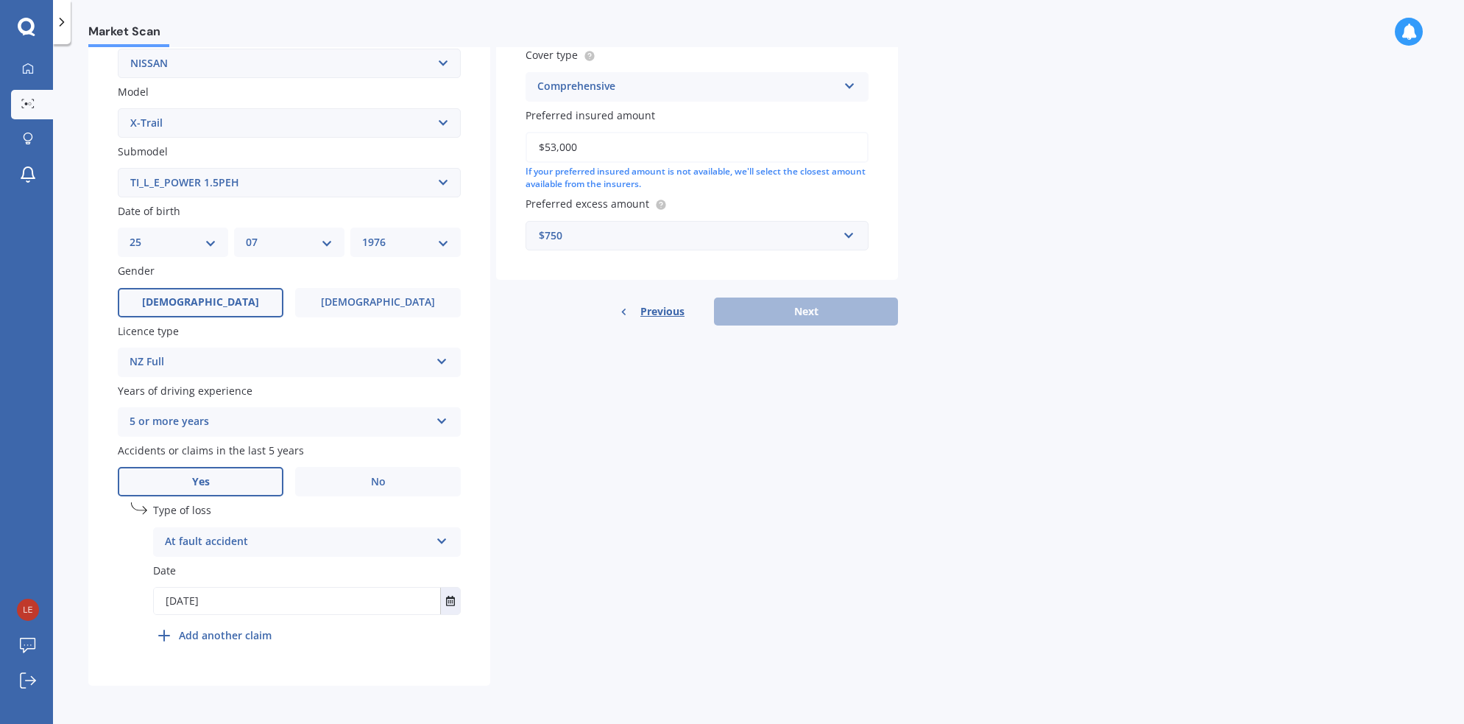
scroll to position [0, 0]
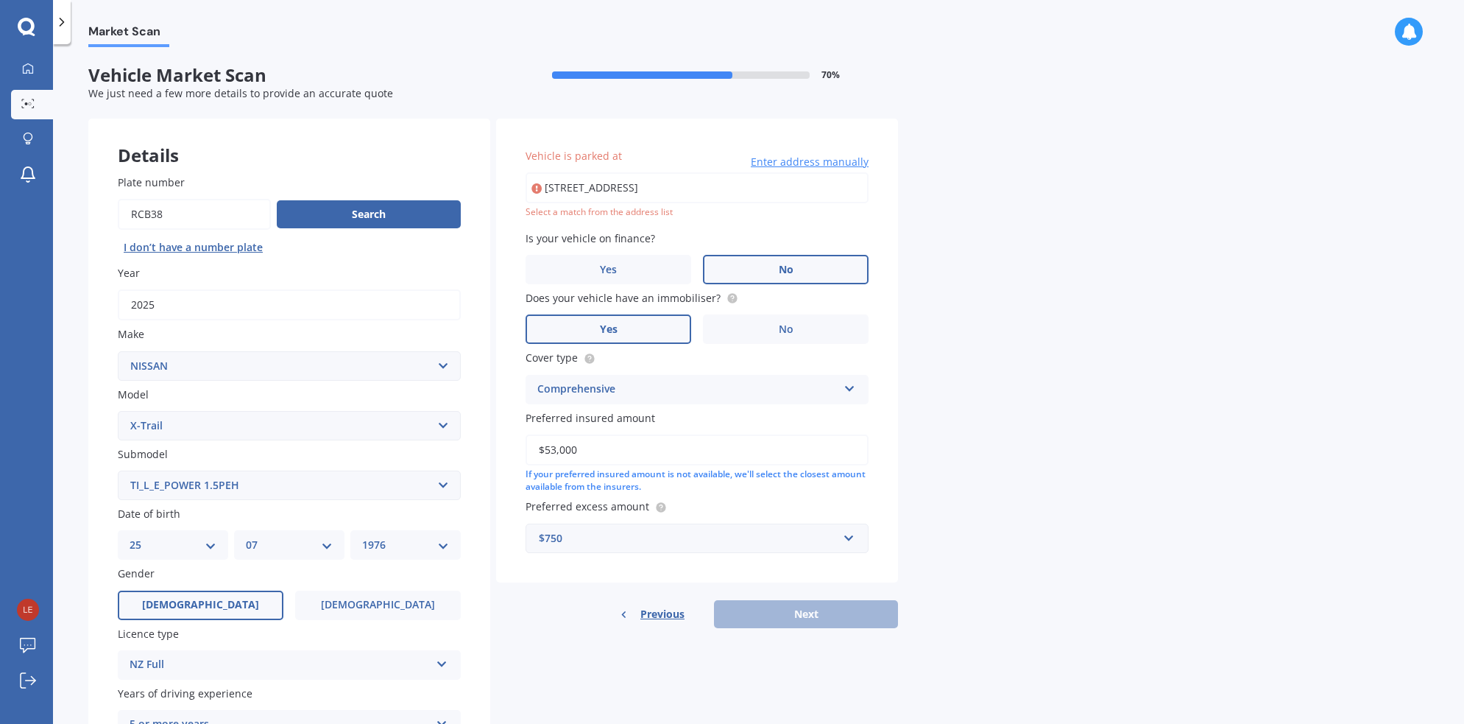
click at [803, 188] on input "[STREET_ADDRESS]" at bounding box center [697, 187] width 343 height 31
click at [826, 621] on div "Previous Next" at bounding box center [697, 614] width 402 height 28
click at [769, 182] on input "[STREET_ADDRESS]" at bounding box center [697, 187] width 343 height 31
click at [773, 275] on label "No" at bounding box center [786, 269] width 166 height 29
click at [0, 0] on input "No" at bounding box center [0, 0] width 0 height 0
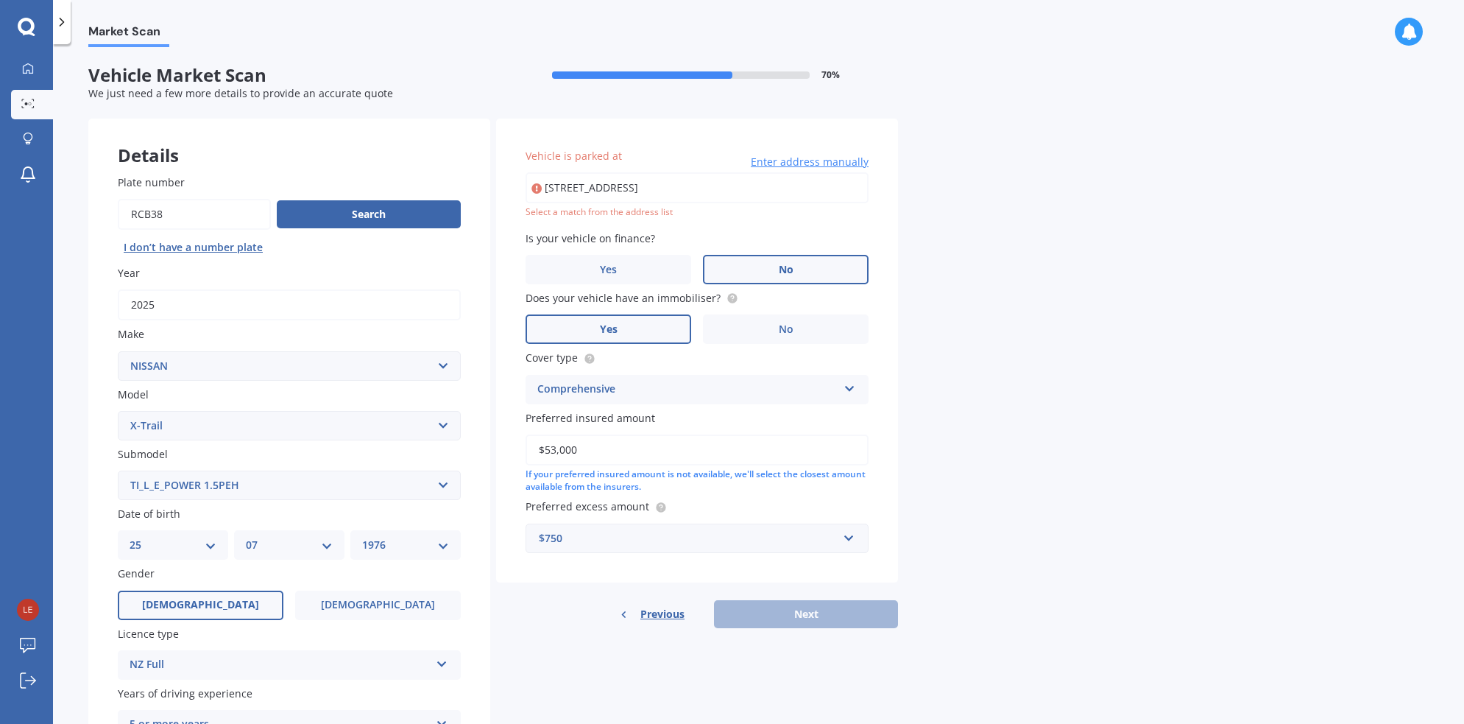
click at [713, 188] on input "[STREET_ADDRESS]" at bounding box center [697, 187] width 343 height 31
drag, startPoint x: 816, startPoint y: 192, endPoint x: 601, endPoint y: 171, distance: 215.3
click at [601, 171] on div "Vehicle is parked at [STREET_ADDRESS] Enter address manually Select a match fro…" at bounding box center [697, 183] width 343 height 71
type input "[STREET_ADDRESS]"
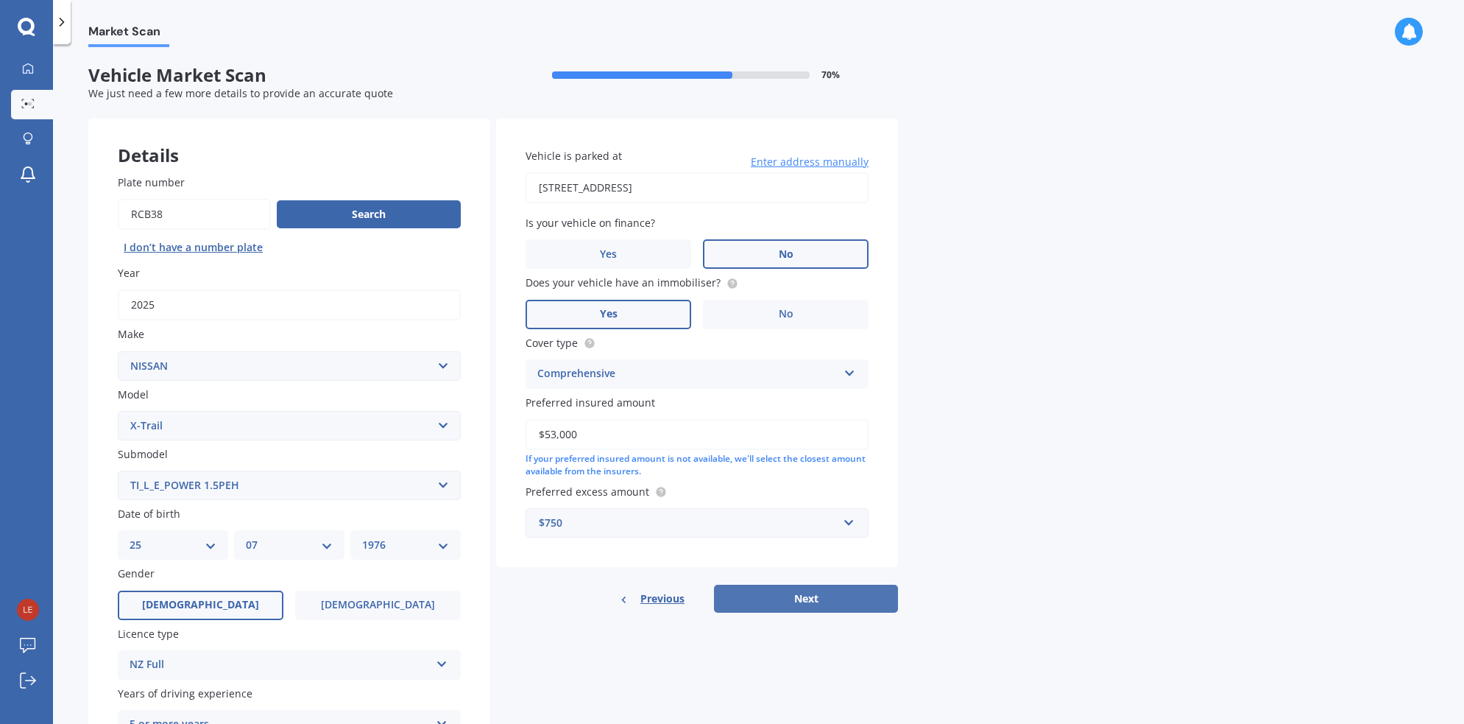
click at [863, 601] on button "Next" at bounding box center [806, 599] width 184 height 28
select select "25"
select select "07"
select select "1976"
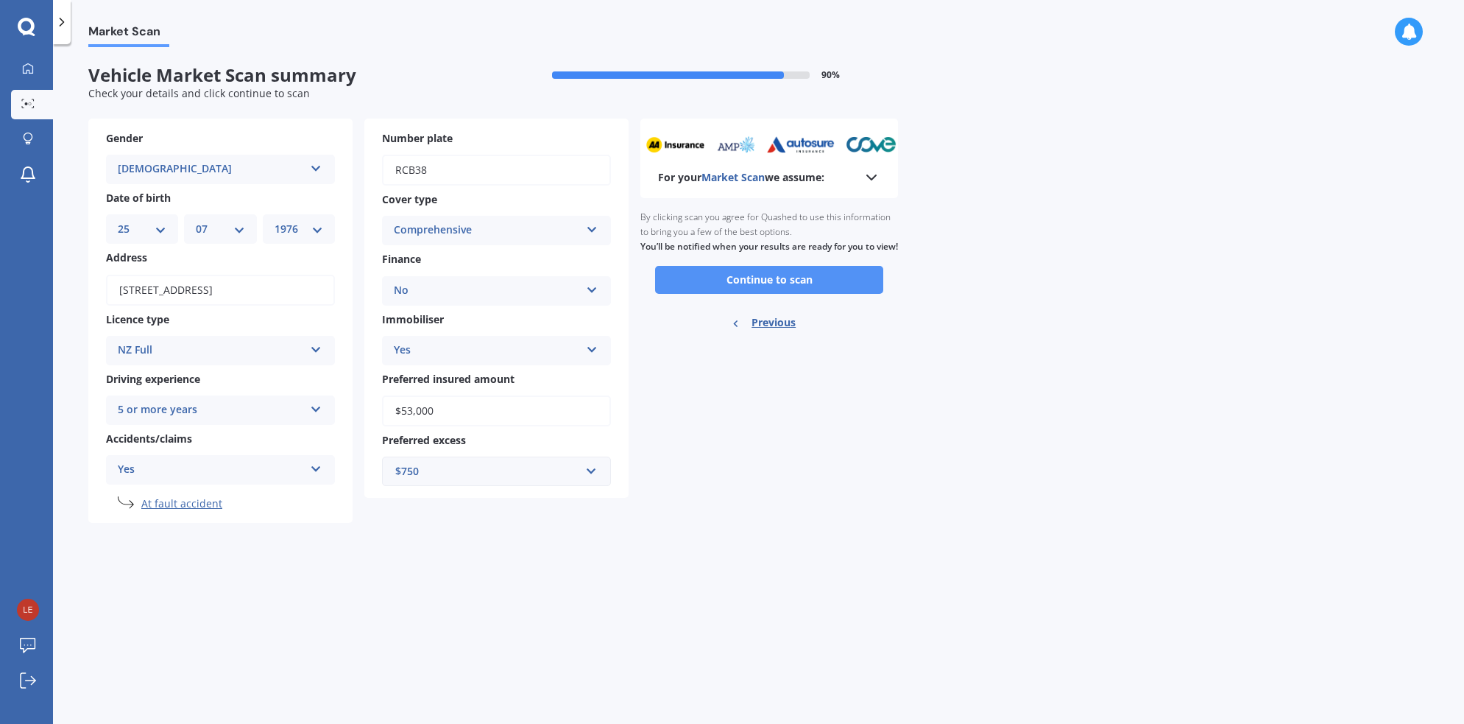
click at [735, 292] on button "Continue to scan" at bounding box center [769, 280] width 228 height 28
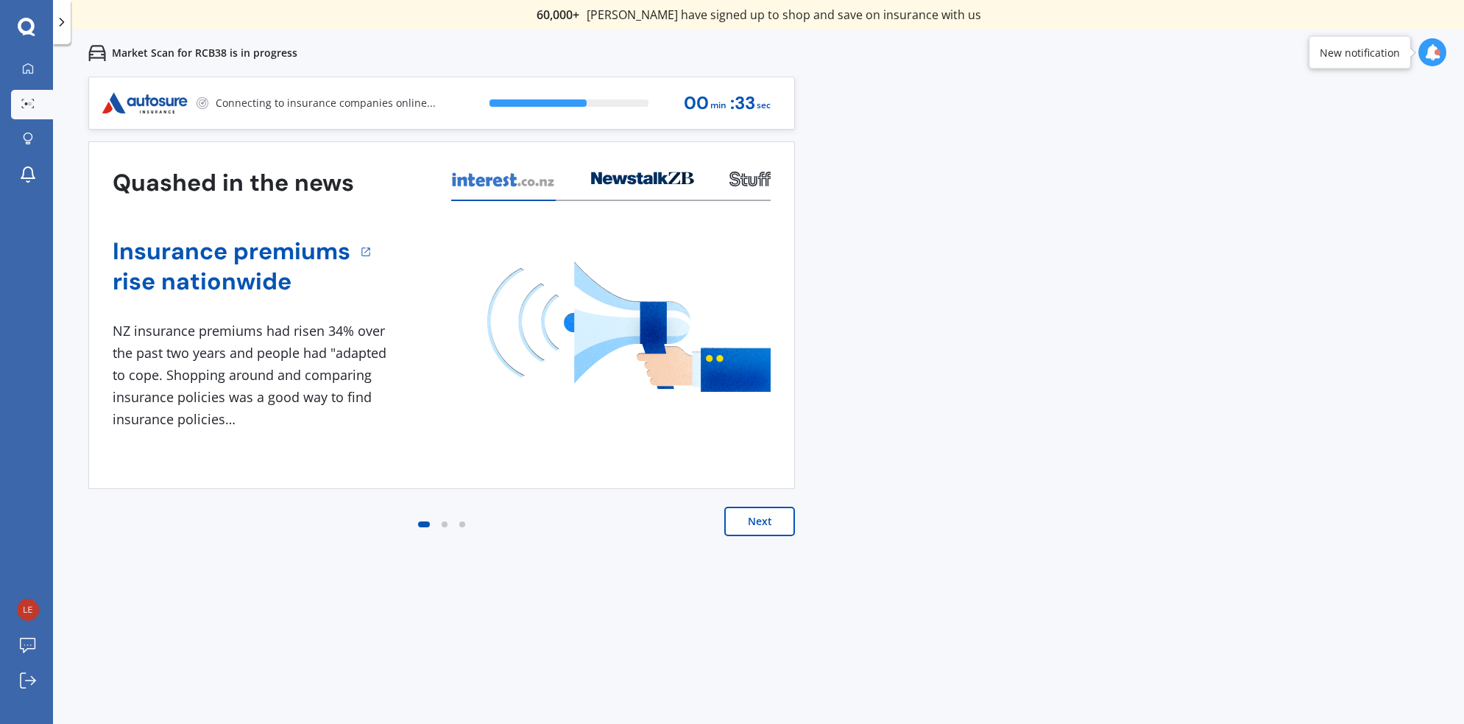
click at [759, 523] on button "Next" at bounding box center [759, 520] width 71 height 29
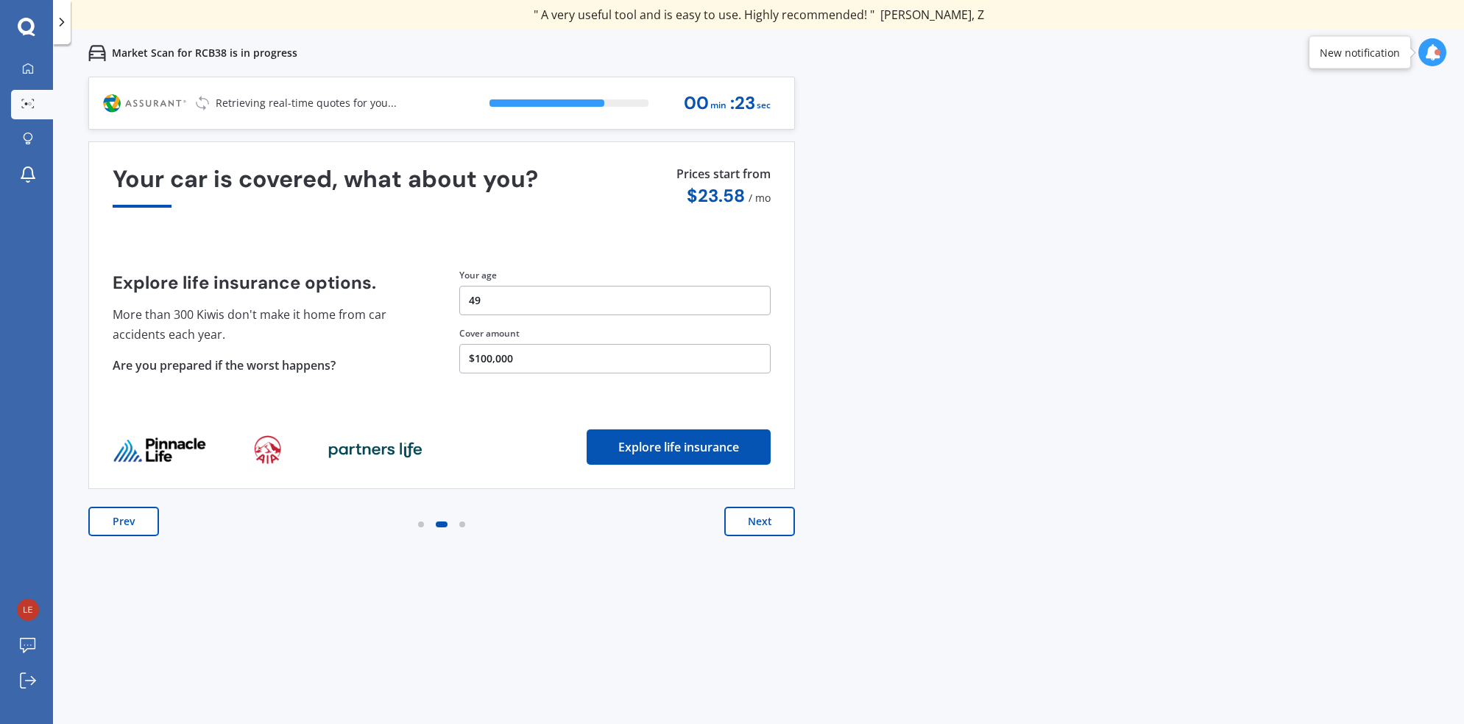
click at [759, 523] on button "Next" at bounding box center [759, 520] width 71 height 29
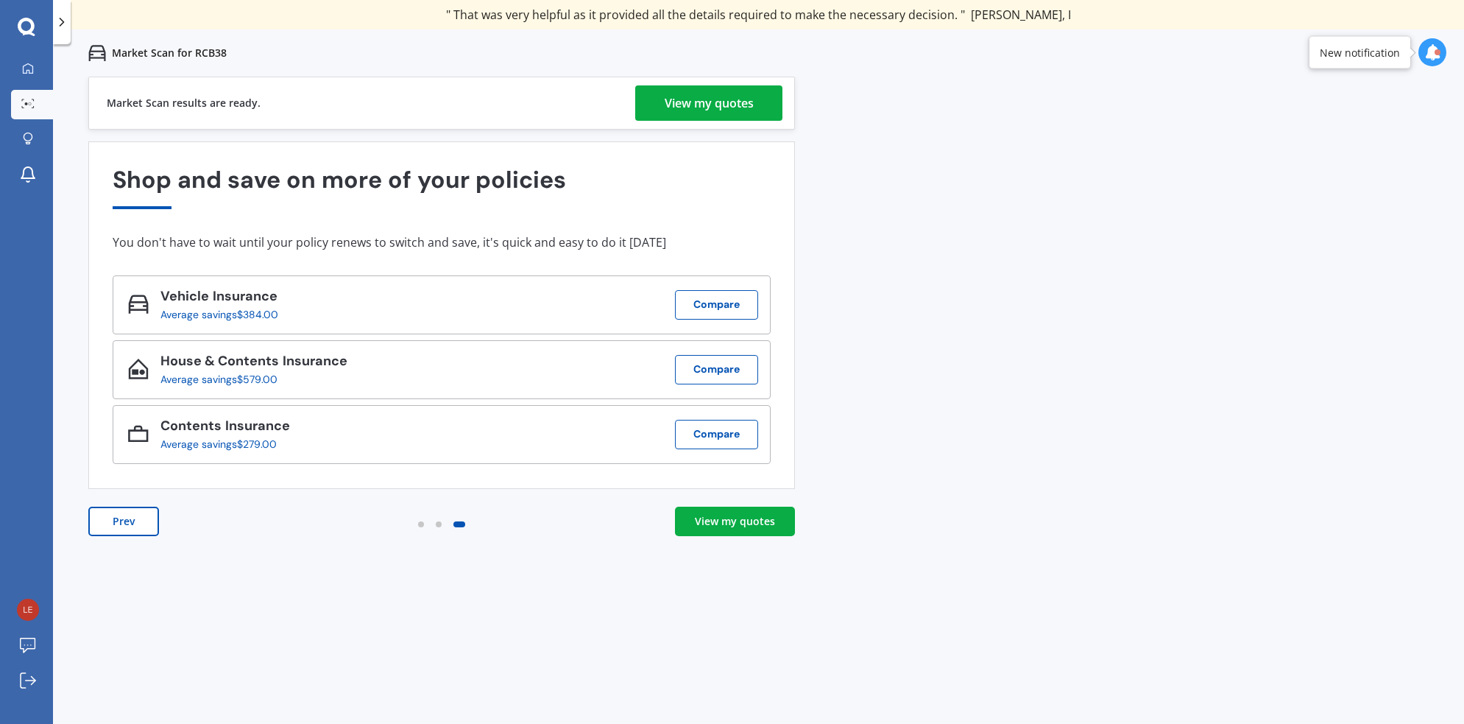
click at [711, 102] on div "View my quotes" at bounding box center [709, 102] width 89 height 35
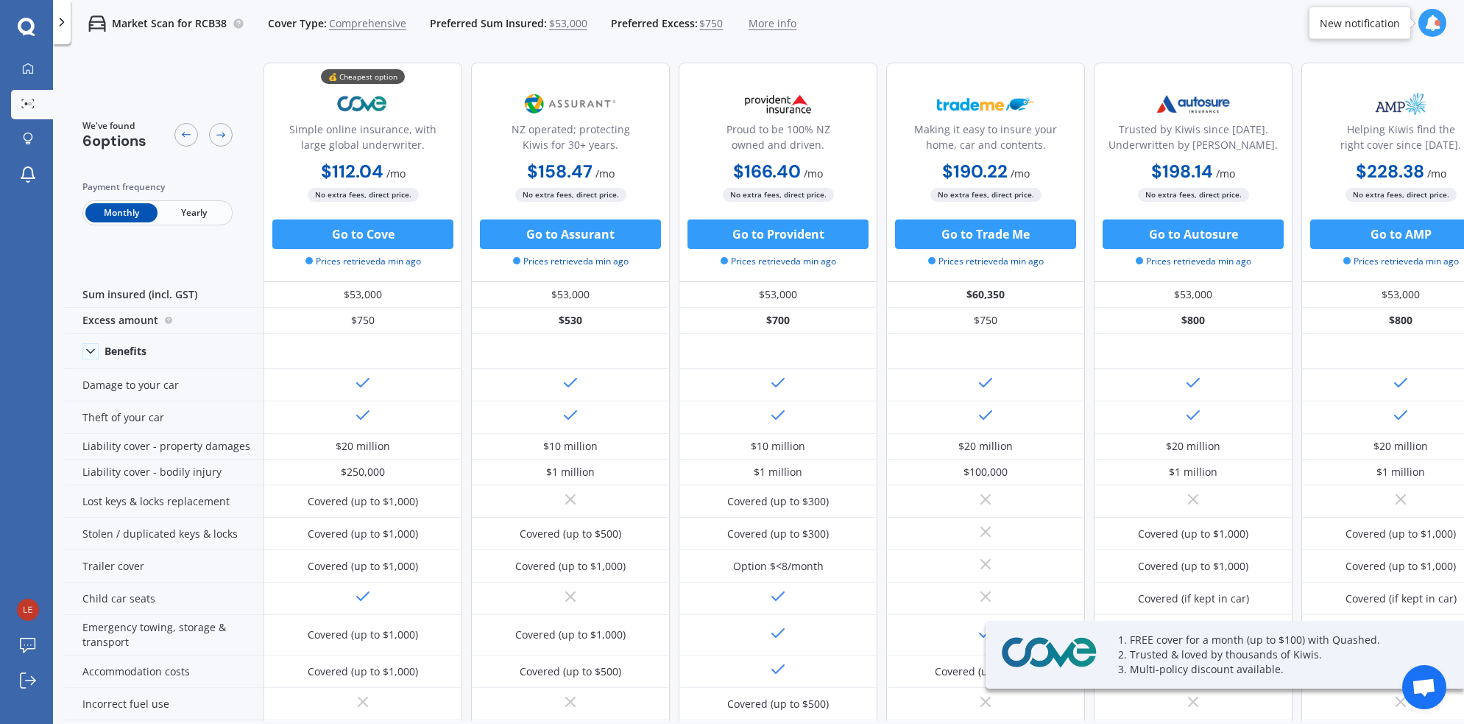
click at [194, 211] on span "Yearly" at bounding box center [194, 212] width 72 height 19
